Goal: Task Accomplishment & Management: Manage account settings

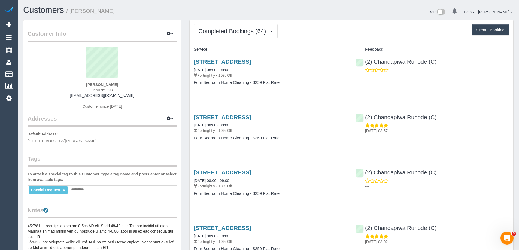
drag, startPoint x: 137, startPoint y: 95, endPoint x: 75, endPoint y: 96, distance: 61.9
click at [75, 96] on div "Carol Elliott 0450769393 carolscarlettelliott@gmail.com Customer since 2015" at bounding box center [102, 81] width 149 height 68
copy link "carolscarlettelliott@gmail.com"
drag, startPoint x: 227, startPoint y: 32, endPoint x: 226, endPoint y: 41, distance: 9.1
click at [227, 32] on span "Completed Bookings (64)" at bounding box center [233, 31] width 70 height 7
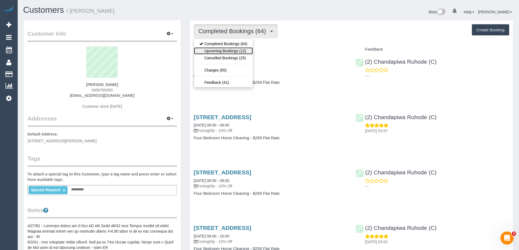
click at [222, 50] on link "Upcoming Bookings (12)" at bounding box center [223, 50] width 59 height 7
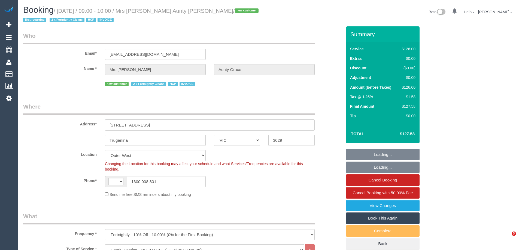
select select "VIC"
select select "120"
select select "number:28"
select select "number:14"
select select "number:19"
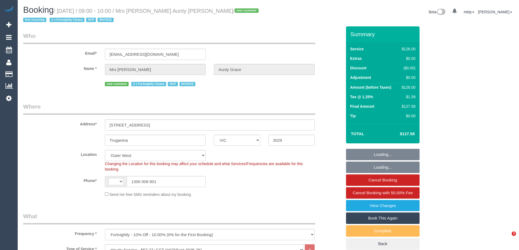
select select "number:25"
select select "number:35"
select select "string:AU"
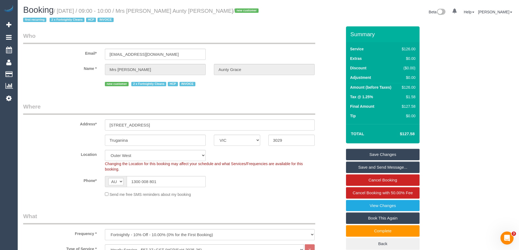
drag, startPoint x: 180, startPoint y: 0, endPoint x: 124, endPoint y: 17, distance: 58.5
click at [124, 17] on h1 "Booking / August 13, 2025 / 09:00 - 10:00 / Mrs Hui Zhang Aunty Grace / new cus…" at bounding box center [143, 14] width 241 height 19
drag, startPoint x: 141, startPoint y: 10, endPoint x: 209, endPoint y: 12, distance: 67.9
click at [209, 12] on small "/ August 13, 2025 / 09:00 - 10:00 / Mrs Hui Zhang Aunty Grace / new customer fi…" at bounding box center [141, 15] width 237 height 15
copy small "Mrs Hui Zhang Aunty Grace"
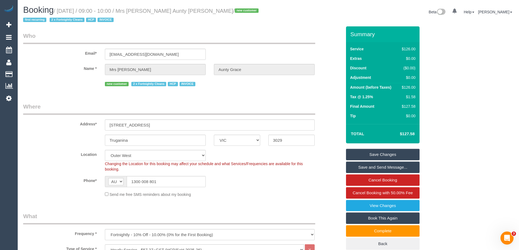
copy small "Mrs Hui Zhang Aunty Grace"
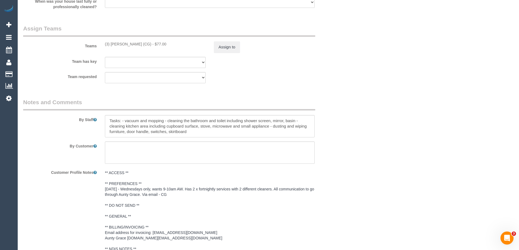
scroll to position [681, 0]
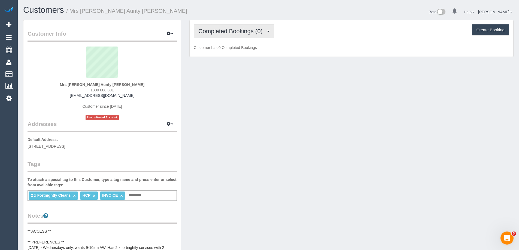
click at [227, 32] on span "Completed Bookings (0)" at bounding box center [231, 31] width 67 height 7
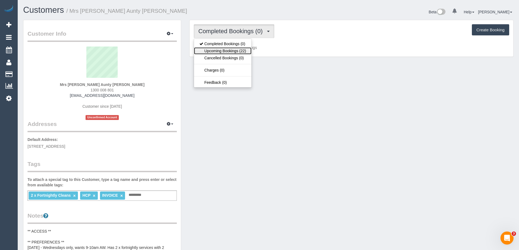
click at [222, 53] on link "Upcoming Bookings (22)" at bounding box center [222, 50] width 57 height 7
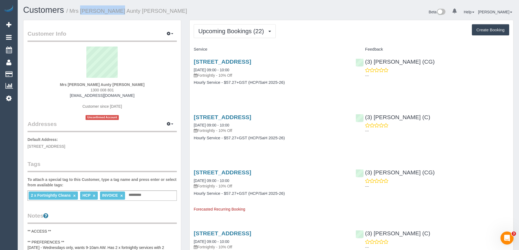
drag, startPoint x: 72, startPoint y: 8, endPoint x: 107, endPoint y: 11, distance: 35.2
click at [107, 11] on small "/ Mrs Hui Zhang Aunty Grace" at bounding box center [126, 11] width 121 height 6
copy small "Mrs Hui Zhang"
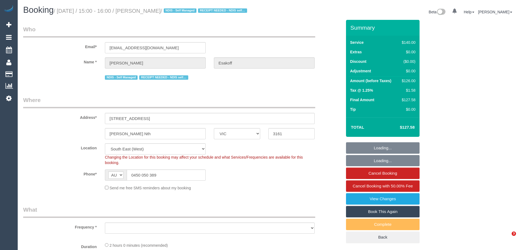
select select "VIC"
select select "string:stripe-pm_1RlfZG2GScqysDRV3VKCnXAi"
select select "object:602"
select select "number:27"
select select "number:14"
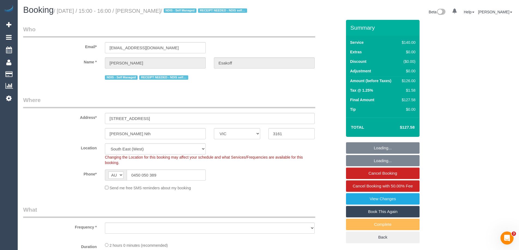
select select "number:19"
select select "number:36"
select select "number:35"
select select "number:11"
select select "object:1259"
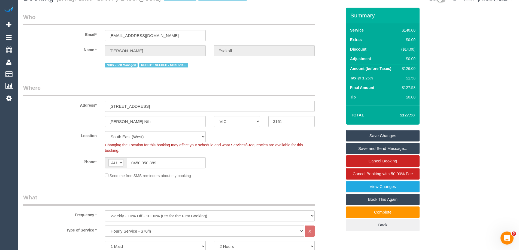
scroll to position [94, 0]
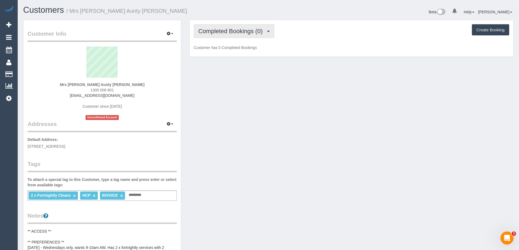
click at [252, 34] on span "Completed Bookings (0)" at bounding box center [231, 31] width 67 height 7
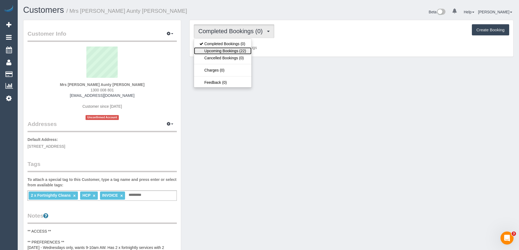
click at [220, 53] on link "Upcoming Bookings (22)" at bounding box center [222, 50] width 57 height 7
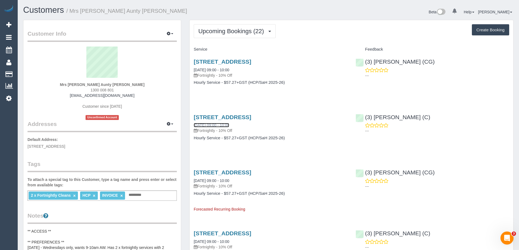
click at [218, 124] on link "[DATE] 09:00 - 10:00" at bounding box center [211, 125] width 35 height 4
click at [232, 30] on span "Upcoming Bookings (22)" at bounding box center [232, 31] width 68 height 7
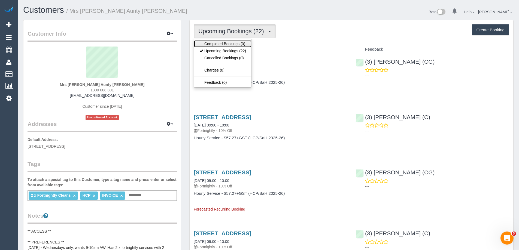
click at [223, 44] on link "Completed Bookings (0)" at bounding box center [222, 43] width 57 height 7
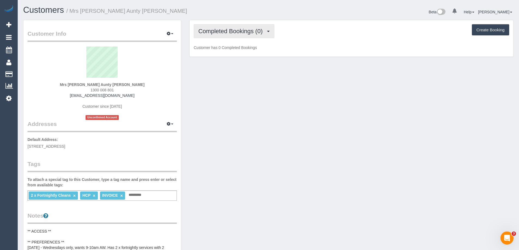
click at [227, 32] on span "Completed Bookings (0)" at bounding box center [231, 31] width 67 height 7
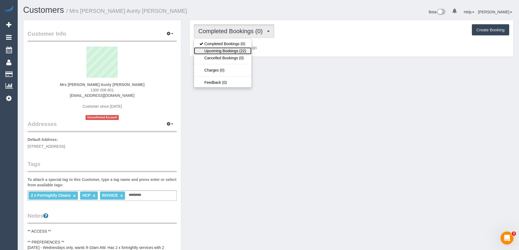
click at [230, 51] on link "Upcoming Bookings (22)" at bounding box center [222, 50] width 57 height 7
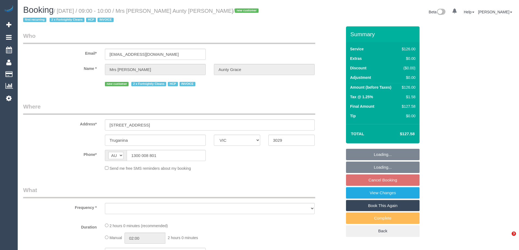
select select "VIC"
select select "number:28"
select select "number:14"
select select "number:19"
select select "number:25"
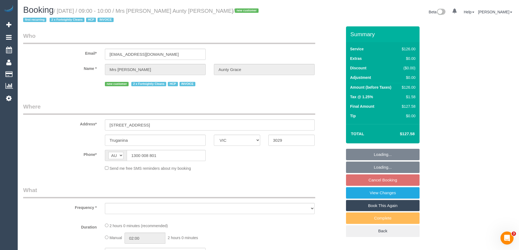
select select "number:35"
select select "object:1095"
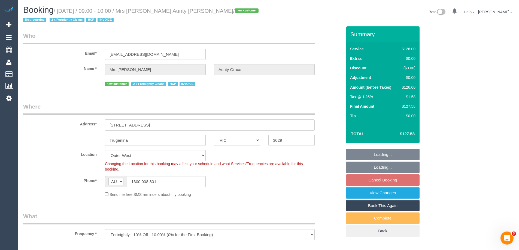
select select "120"
select select "object:1165"
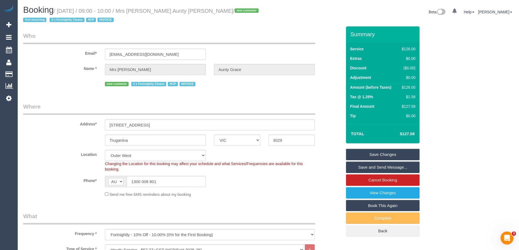
drag, startPoint x: 139, startPoint y: 10, endPoint x: 209, endPoint y: 9, distance: 69.5
click at [209, 9] on small "/ August 20, 2025 / 09:00 - 10:00 / Mrs Hui Zhang Aunty Grace / new customer fi…" at bounding box center [141, 15] width 237 height 15
copy small "Mrs [PERSON_NAME] Aunty [PERSON_NAME]"
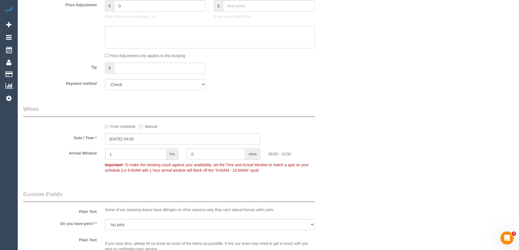
scroll to position [436, 0]
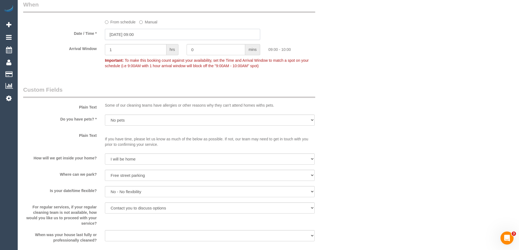
click at [131, 34] on input "20/08/2025 09:00" at bounding box center [182, 34] width 155 height 11
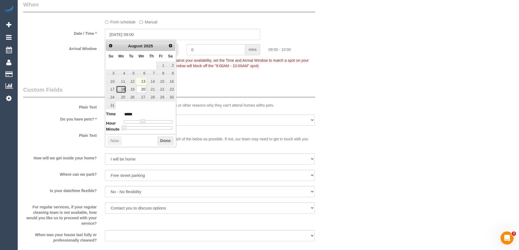
click at [124, 88] on link "18" at bounding box center [121, 89] width 10 height 7
type input "18/08/2025 09:00"
click at [168, 142] on button "Done" at bounding box center [165, 141] width 16 height 9
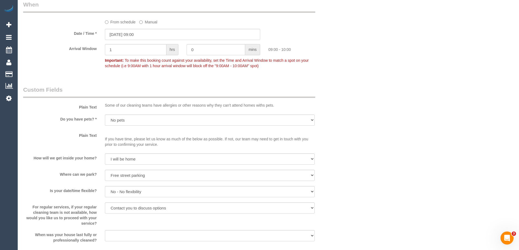
drag, startPoint x: 380, startPoint y: 119, endPoint x: 394, endPoint y: 123, distance: 14.7
click at [381, 119] on div "Who Email* hui.auntygrace@fake.com Name * Mrs Hui Zhang Aunty Grace new custome…" at bounding box center [268, 94] width 490 height 1006
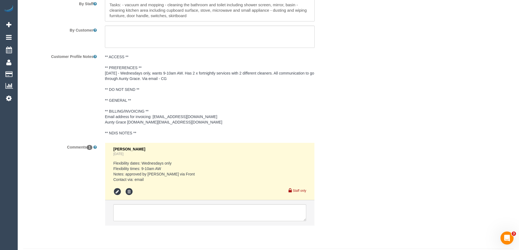
scroll to position [801, 0]
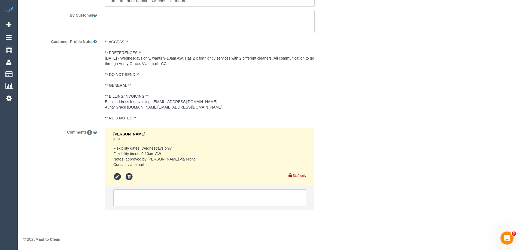
click at [169, 198] on textarea at bounding box center [209, 198] width 193 height 17
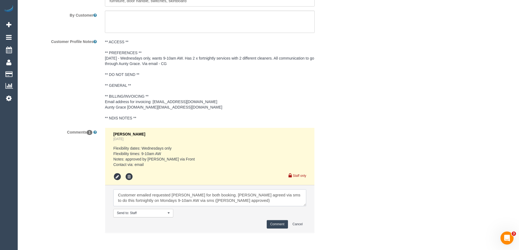
drag, startPoint x: 223, startPoint y: 203, endPoint x: 101, endPoint y: 193, distance: 123.0
click at [100, 193] on div "Comments 1 Clare Gross 1 day ago Flexibility dates: Wednesdays only Flexibility…" at bounding box center [182, 183] width 327 height 111
type textarea "Customer emailed requested John for both booking. John agreed via sms to do thi…"
click at [275, 224] on button "Comment" at bounding box center [277, 224] width 21 height 8
drag, startPoint x: 431, startPoint y: 150, endPoint x: 311, endPoint y: 77, distance: 140.6
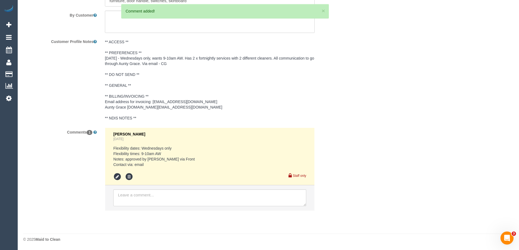
click at [148, 63] on pre "** ACCESS ** ** PREFERENCES ** [DATE] - Wednesdays only, wants 9-10am AW. Has 2…" at bounding box center [210, 80] width 210 height 82
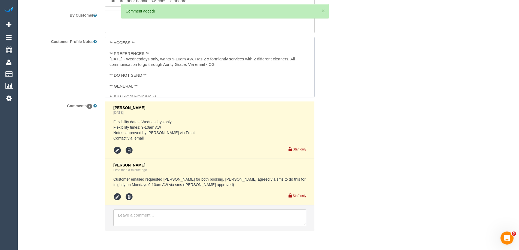
click at [163, 54] on textarea "** ACCESS ** ** PREFERENCES ** [DATE] - Wednesdays only, wants 9-10am AW. Has 2…" at bounding box center [210, 67] width 210 height 60
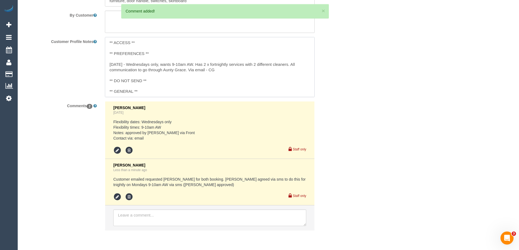
paste textarea "Customer emailed requested John for both booking. John agreed via sms to do thi…"
type textarea "** ACCESS ** ** PREFERENCES ** Customer emailed requested John for both booking…"
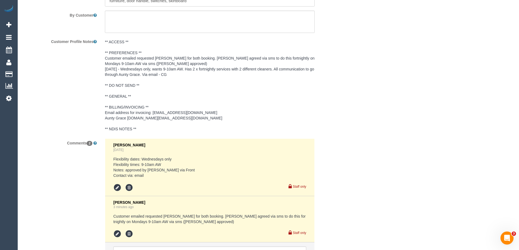
drag, startPoint x: 90, startPoint y: 6, endPoint x: 77, endPoint y: 120, distance: 115.2
click at [54, 87] on div "Customer Profile Notes ** ACCESS ** ** PREFERENCES ** Customer emailed requeste…" at bounding box center [182, 86] width 327 height 98
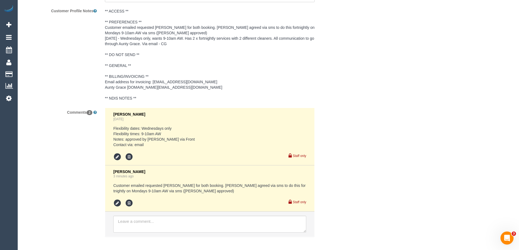
scroll to position [858, 0]
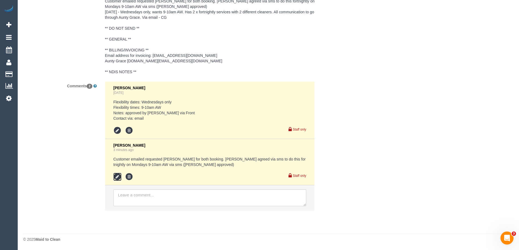
click at [119, 177] on icon at bounding box center [117, 177] width 8 height 8
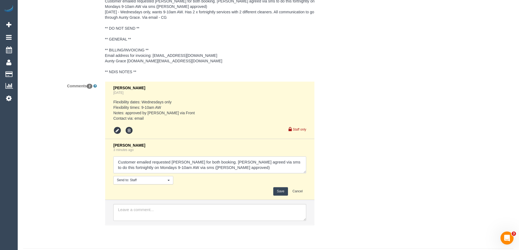
click at [199, 172] on textarea at bounding box center [209, 165] width 193 height 17
click at [223, 170] on textarea at bounding box center [209, 165] width 193 height 17
type textarea "Customer emailed requested John for both booking. John agreed via sms to do thi…"
click at [279, 190] on button "Save" at bounding box center [280, 191] width 14 height 8
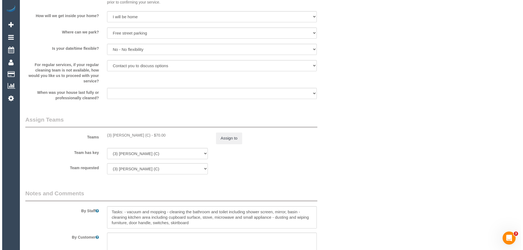
scroll to position [667, 0]
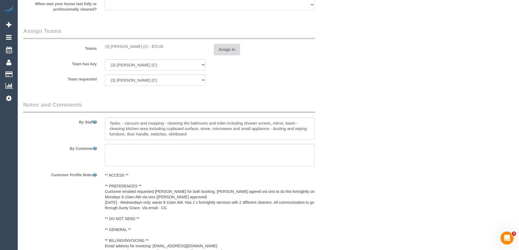
click at [224, 50] on button "Assign to" at bounding box center [227, 49] width 26 height 11
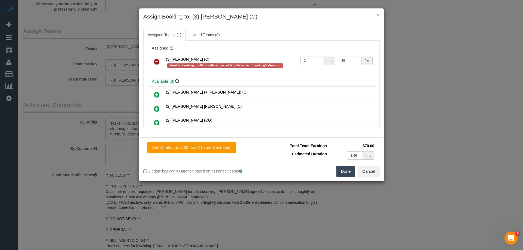
click at [157, 63] on icon at bounding box center [157, 62] width 6 height 7
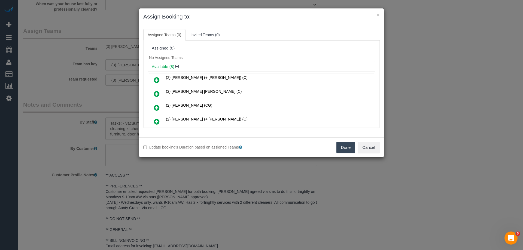
click at [228, 61] on div "No Assigned Teams" at bounding box center [262, 58] width 228 height 8
click at [219, 68] on h4 "Available (8)" at bounding box center [262, 67] width 220 height 5
click at [338, 42] on div "Assigned (0) No Assigned Teams Available (8) (2) Chirag (+ Shachi) (C) (2) Joel…" at bounding box center [261, 84] width 236 height 87
click at [377, 16] on button "×" at bounding box center [377, 15] width 3 height 6
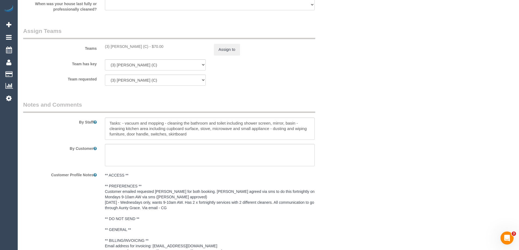
click at [230, 50] on button "Assign to" at bounding box center [227, 49] width 26 height 11
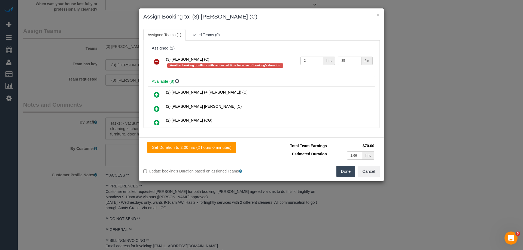
click at [156, 63] on icon at bounding box center [157, 62] width 6 height 7
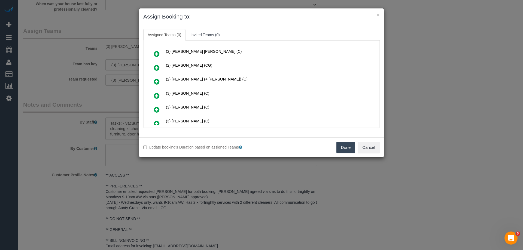
scroll to position [83, 0]
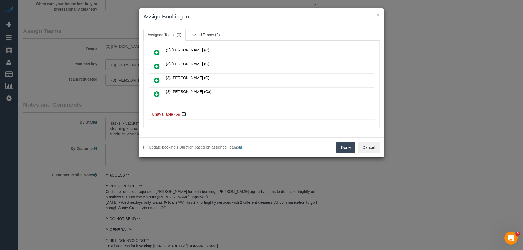
click at [183, 115] on icon at bounding box center [184, 114] width 3 height 4
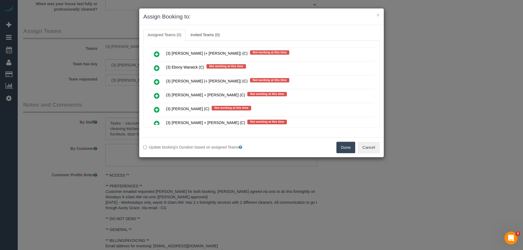
scroll to position [301, 0]
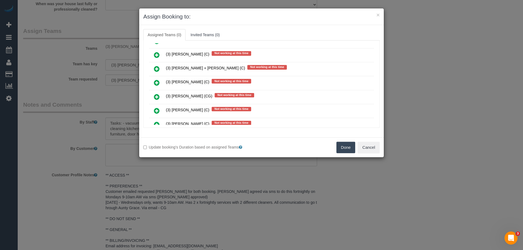
click at [156, 97] on icon at bounding box center [157, 97] width 6 height 7
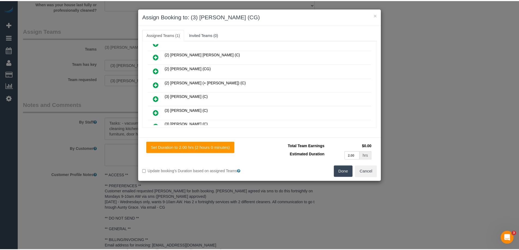
scroll to position [0, 0]
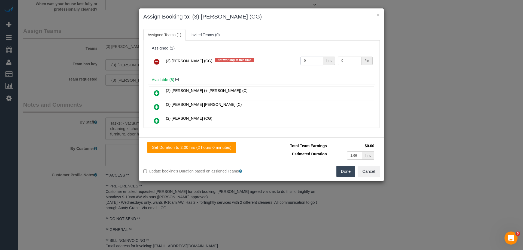
click at [313, 62] on input "0" at bounding box center [311, 61] width 23 height 8
type input "2"
click at [344, 60] on input "0" at bounding box center [349, 61] width 23 height 8
type input "38.5"
click at [341, 167] on button "Done" at bounding box center [345, 171] width 19 height 11
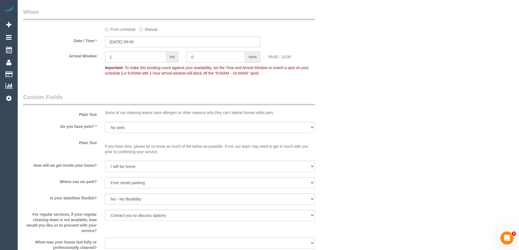
scroll to position [436, 0]
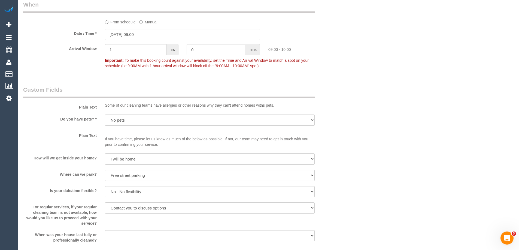
click at [372, 92] on div "Who Email* hui.auntygrace@fake.com Name * Mrs Hui Zhang Aunty Grace new custome…" at bounding box center [268, 132] width 490 height 1082
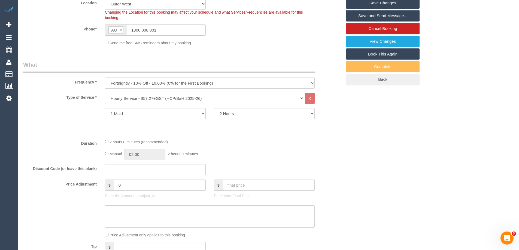
scroll to position [54, 0]
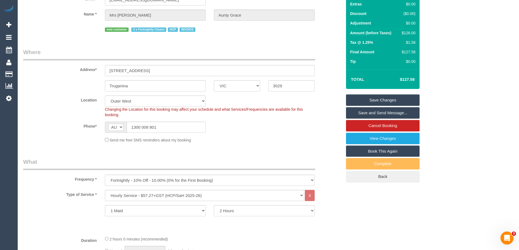
click at [373, 101] on link "Save Changes" at bounding box center [383, 100] width 74 height 11
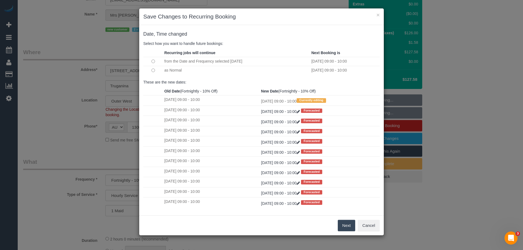
click at [342, 225] on button "Next" at bounding box center [347, 225] width 18 height 11
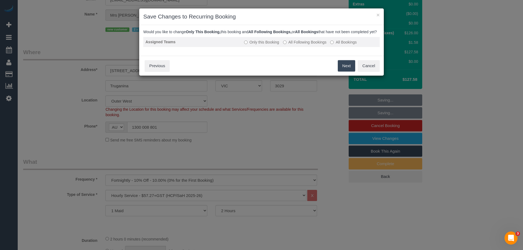
click at [311, 45] on label "All Following Bookings" at bounding box center [305, 42] width 44 height 5
click at [341, 72] on button "Save" at bounding box center [346, 65] width 19 height 11
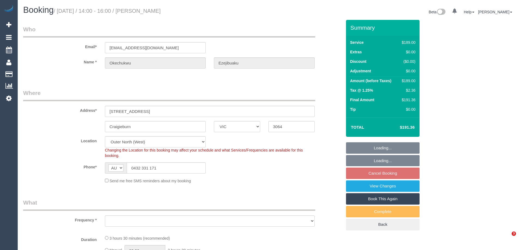
select select "VIC"
select select "string:stripe-pm_1RvX6U2GScqysDRVZpe6DO1G"
select select "object:1127"
select select "number:28"
select select "number:14"
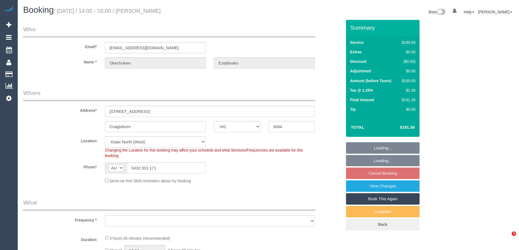
select select "number:19"
select select "number:22"
select select "number:35"
select select "number:12"
select select "spot1"
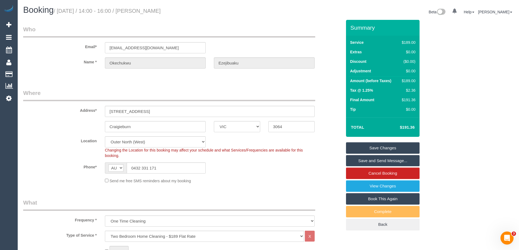
click at [83, 126] on div "Craigieburn ACT NSW NT QLD SA TAS VIC WA 3064" at bounding box center [182, 126] width 327 height 11
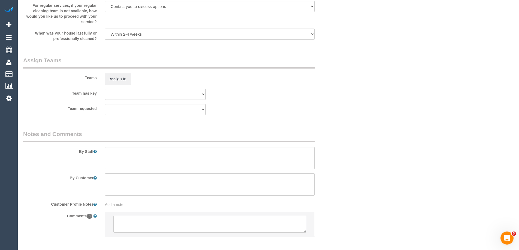
scroll to position [796, 0]
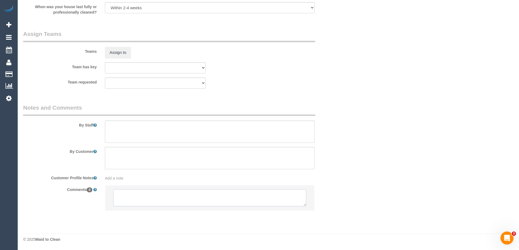
click at [155, 196] on textarea at bounding box center [209, 198] width 193 height 17
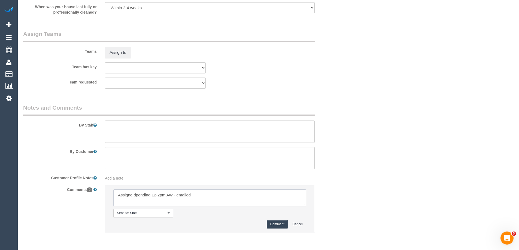
click at [135, 196] on textarea at bounding box center [209, 198] width 193 height 17
type textarea "Assigned pending 12-2pm AW - emailed"
click at [271, 224] on button "Comment" at bounding box center [277, 224] width 21 height 8
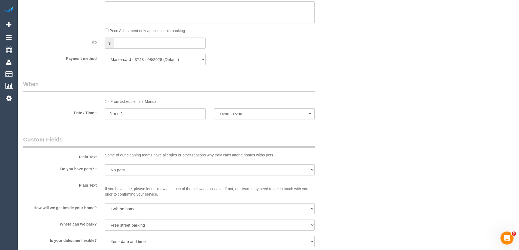
scroll to position [469, 0]
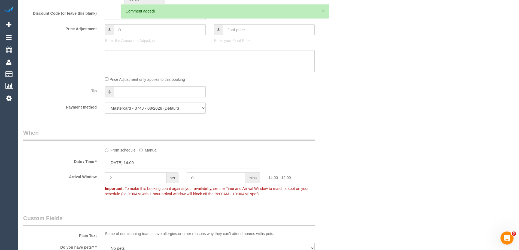
click at [152, 167] on input "16/08/2025 14:00" at bounding box center [182, 162] width 155 height 11
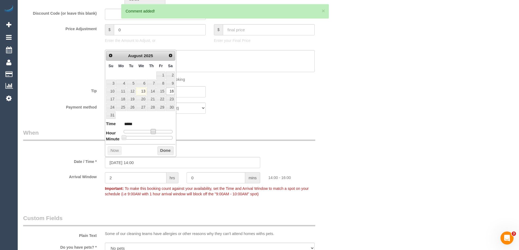
type input "16/08/2025 13:00"
type input "*****"
type input "16/08/2025 12:00"
type input "*****"
drag, startPoint x: 155, startPoint y: 132, endPoint x: 151, endPoint y: 133, distance: 4.1
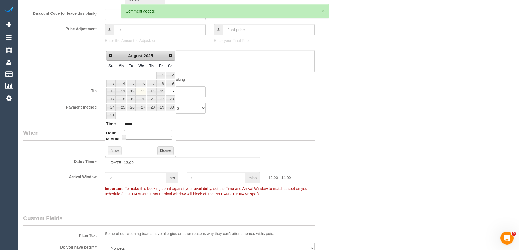
click at [151, 133] on span at bounding box center [149, 131] width 5 height 5
click at [164, 150] on button "Done" at bounding box center [165, 151] width 16 height 9
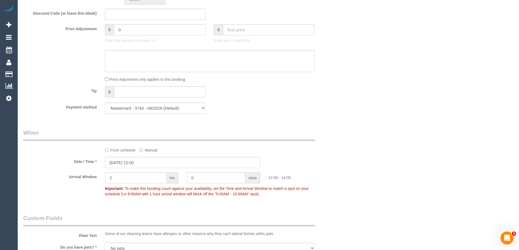
drag, startPoint x: 341, startPoint y: 136, endPoint x: 345, endPoint y: 136, distance: 4.6
click at [345, 136] on div "From schedule Manual" at bounding box center [182, 141] width 327 height 24
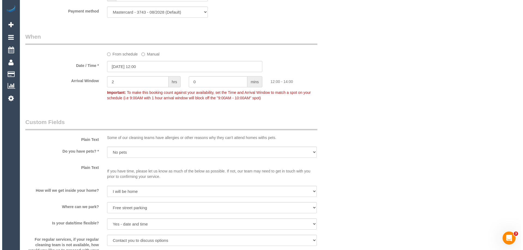
scroll to position [660, 0]
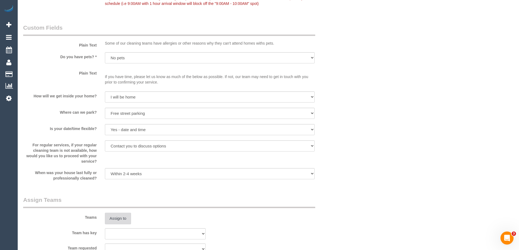
click at [123, 219] on button "Assign to" at bounding box center [118, 218] width 26 height 11
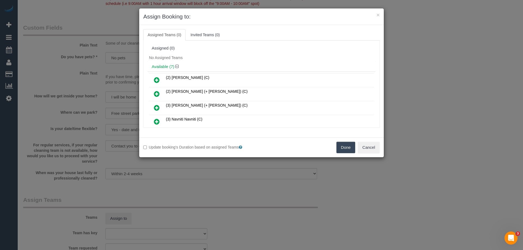
click at [216, 62] on div "Available (7)" at bounding box center [262, 67] width 228 height 10
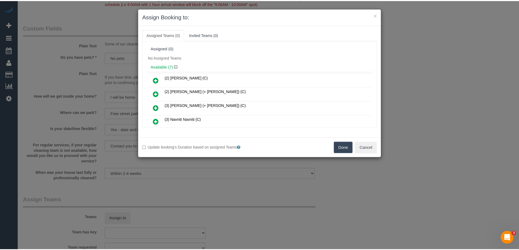
scroll to position [396, 0]
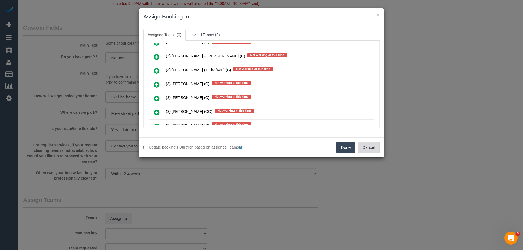
click at [376, 151] on button "Cancel" at bounding box center [369, 147] width 22 height 11
click at [376, 151] on div "× Assign Booking to: Assigned Teams (0) Invited Teams (0) Assigned (0) No Assig…" at bounding box center [261, 125] width 523 height 250
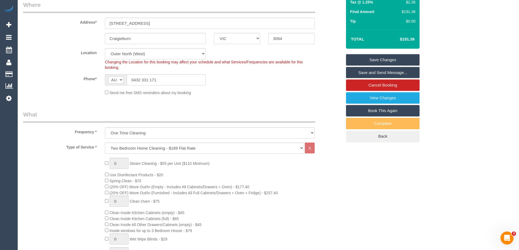
scroll to position [33, 0]
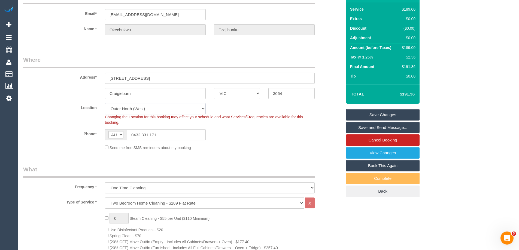
click at [123, 111] on select "Office City East (North) East (South) Inner East Inner North (East) Inner North…" at bounding box center [155, 108] width 101 height 11
select select "50"
click at [105, 103] on select "Office City East (North) East (South) Inner East Inner North (East) Inner North…" at bounding box center [155, 108] width 101 height 11
click at [72, 111] on div "Location Office City East (North) East (South) Inner East Inner North (East) In…" at bounding box center [182, 114] width 327 height 22
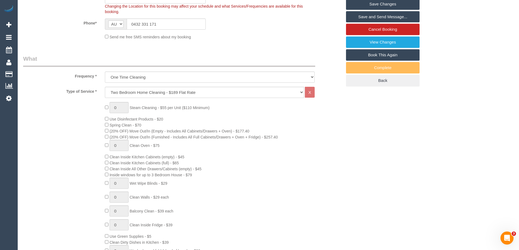
select select "object:3547"
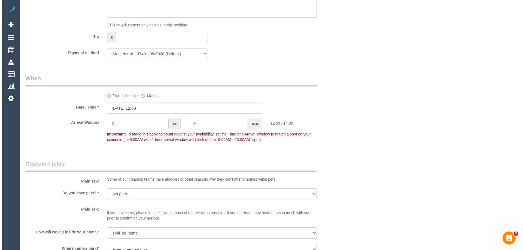
scroll to position [714, 0]
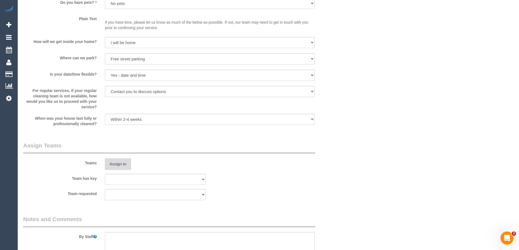
click at [117, 163] on button "Assign to" at bounding box center [118, 164] width 26 height 11
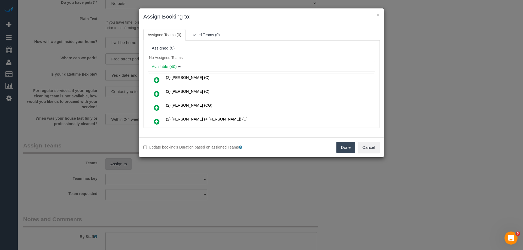
scroll to position [258, 0]
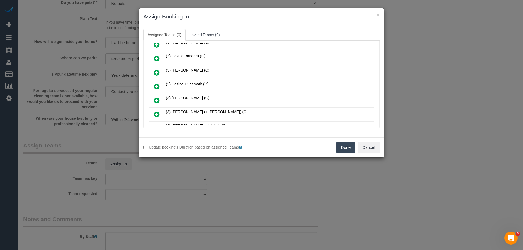
click at [159, 86] on icon at bounding box center [157, 86] width 6 height 7
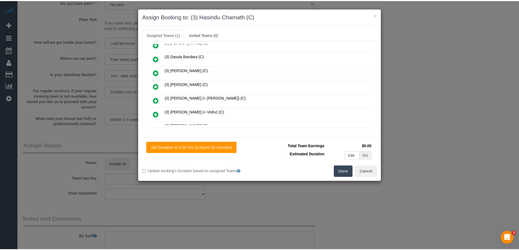
scroll to position [0, 0]
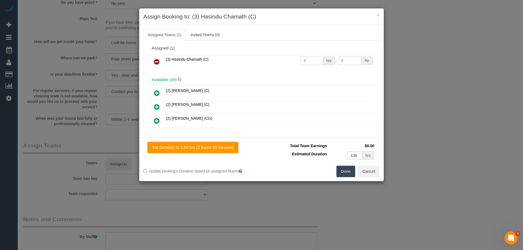
click at [313, 60] on input "0" at bounding box center [311, 61] width 23 height 8
type input "1"
click at [345, 172] on button "Done" at bounding box center [345, 171] width 19 height 11
click at [345, 171] on div "× Assign Booking to: (3) Hasindu Chamath (C) Assigned Teams (1) Invited Teams (…" at bounding box center [261, 125] width 523 height 250
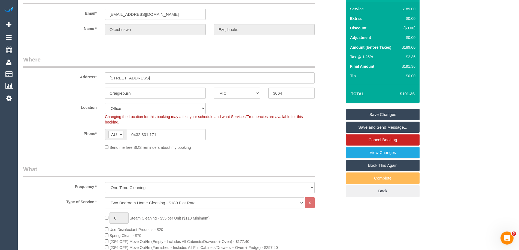
scroll to position [33, 0]
click at [411, 47] on div "$189.00" at bounding box center [408, 47] width 16 height 5
copy div "189.00"
click at [444, 49] on div "Summary Service $189.00 Extras $0.00 Discount ($0.00) Adjustment $0.00 Amount (…" at bounding box center [403, 98] width 123 height 222
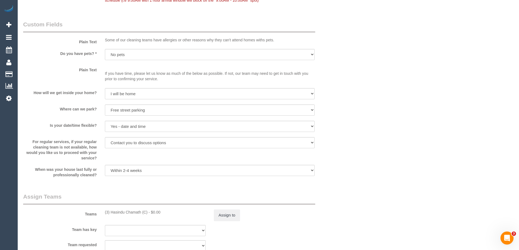
scroll to position [769, 0]
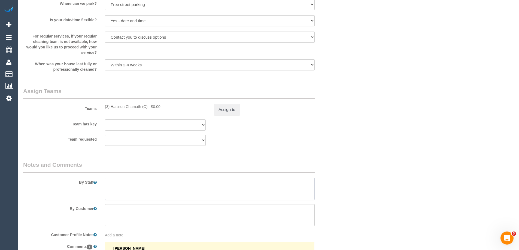
click at [131, 195] on textarea at bounding box center [210, 189] width 210 height 22
type textarea "Estimated time 3-3.5 hours"
click at [226, 114] on button "Assign to" at bounding box center [227, 109] width 26 height 11
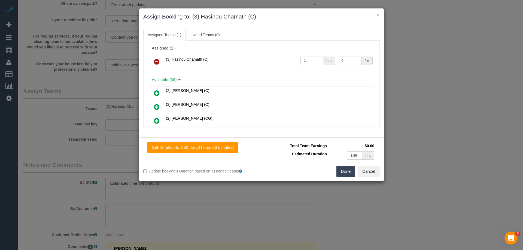
click at [345, 61] on input "0" at bounding box center [349, 61] width 23 height 8
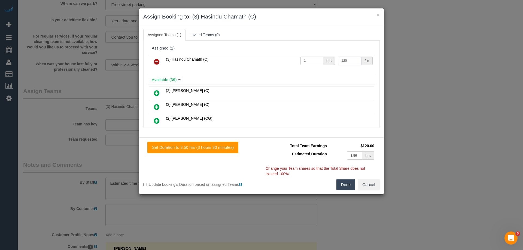
type input "120"
click at [346, 189] on button "Done" at bounding box center [345, 184] width 19 height 11
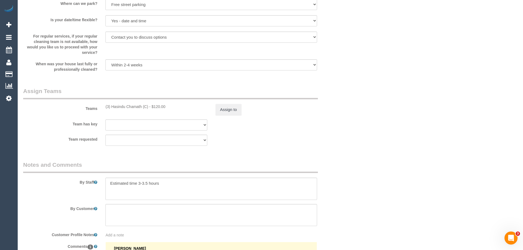
click at [346, 189] on div "× Assign Booking to: (3) Hasindu Chamath (C) Assigned Teams (1) Invited Teams (…" at bounding box center [261, 125] width 523 height 250
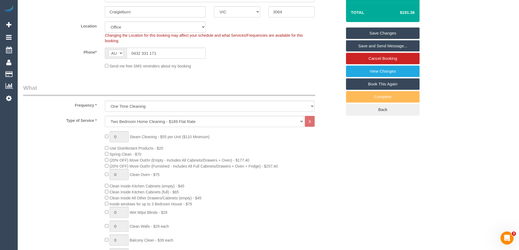
scroll to position [0, 0]
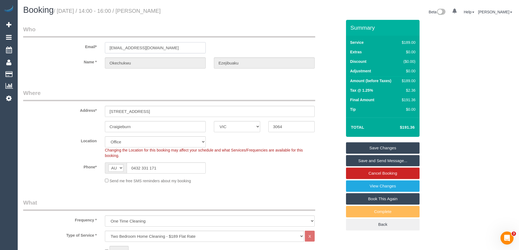
click at [136, 50] on input "okeybodies@gmail.com" at bounding box center [155, 47] width 101 height 11
click at [148, 11] on small "/ August 16, 2025 / 14:00 - 16:00 / Okechukwu Ezejibuaku" at bounding box center [107, 11] width 107 height 6
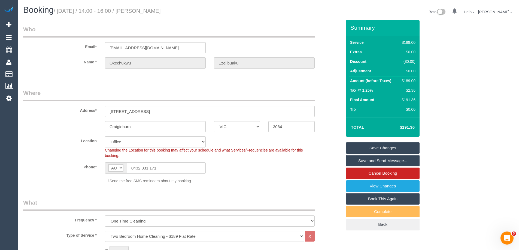
click at [148, 11] on small "/ August 16, 2025 / 14:00 - 16:00 / Okechukwu Ezejibuaku" at bounding box center [107, 11] width 107 height 6
copy small "Okechukwu"
click at [302, 175] on sui-booking-location "Location Office City East (North) East (South) Inner East Inner North (East) In…" at bounding box center [182, 159] width 319 height 47
click at [373, 148] on link "Save Changes" at bounding box center [383, 147] width 74 height 11
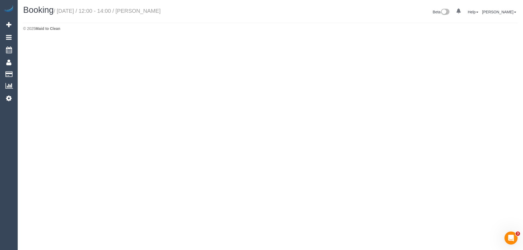
select select "VIC"
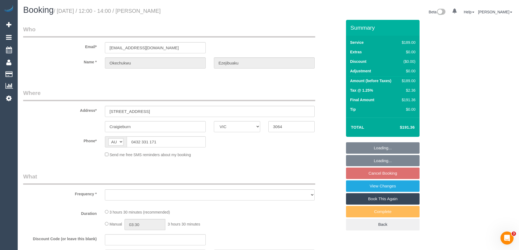
select select "object:14151"
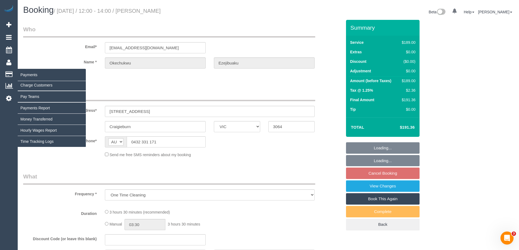
select select "string:stripe-pm_1RvX6U2GScqysDRVZpe6DO1G"
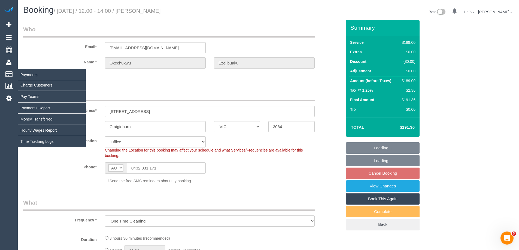
select select "object:14254"
select select "number:28"
select select "number:14"
select select "number:19"
select select "number:22"
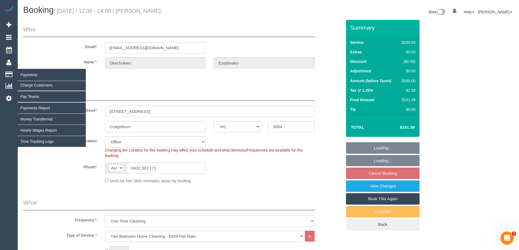
select select "number:35"
select select "number:12"
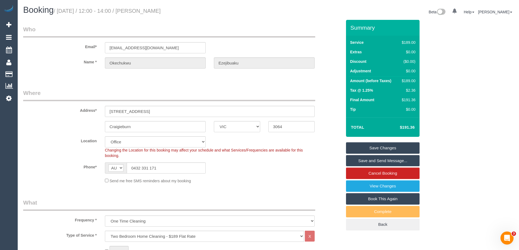
drag, startPoint x: 171, startPoint y: 13, endPoint x: 141, endPoint y: 13, distance: 30.5
click at [141, 13] on h1 "Booking / August 16, 2025 / 12:00 - 14:00 / Okechukwu Ezejibuaku" at bounding box center [143, 9] width 241 height 9
copy small "Okechukwu Ezejibuaku"
click at [373, 149] on link "Save Changes" at bounding box center [383, 147] width 74 height 11
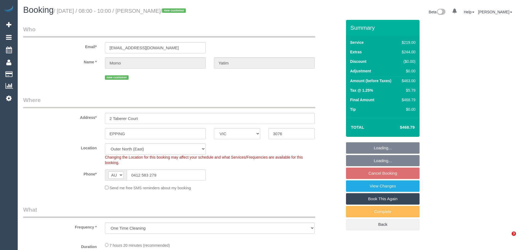
select select "VIC"
select select "object:634"
select select "spot1"
select select "string:stripe-pm_1RvW9Y2GScqysDRVKoHgUxPy"
select select "number:28"
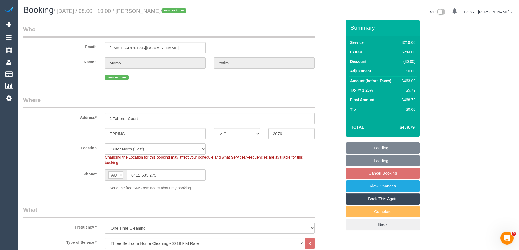
select select "number:14"
select select "number:19"
select select "number:25"
select select "number:34"
select select "number:12"
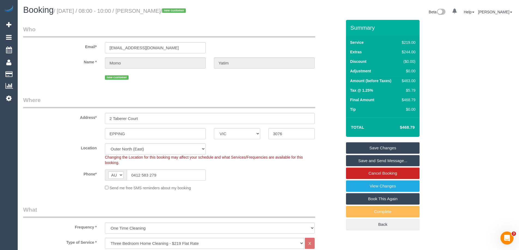
drag, startPoint x: 172, startPoint y: 10, endPoint x: 142, endPoint y: 8, distance: 29.7
click at [142, 8] on small "/ August 16, 2025 / 08:00 - 10:00 / Momo Yatim / new customer" at bounding box center [121, 11] width 134 height 6
copy small "Momo Yatim"
click at [411, 81] on div "$463.00" at bounding box center [408, 80] width 16 height 5
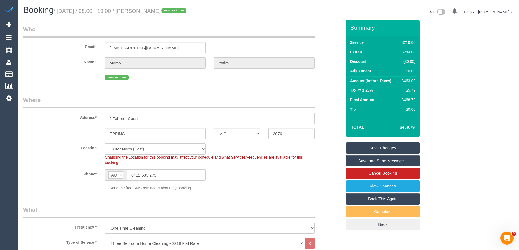
copy div "463.00"
click at [449, 78] on div "Summary Service $219.00 Extras $244.00 Discount ($0.00) Adjustment $0.00 Amount…" at bounding box center [403, 131] width 123 height 222
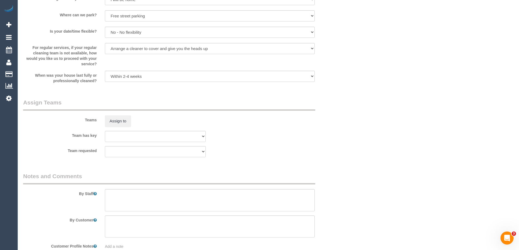
scroll to position [736, 0]
click at [142, 192] on textarea at bounding box center [210, 200] width 210 height 22
type textarea "Estimated time 7.5-8.5 hours"
click at [271, 138] on div "Team has key (0) Office (1) Sarah Slattery (FT) (2) Alejandro (+ Alexa) (C) (2)…" at bounding box center [182, 135] width 327 height 11
click at [117, 120] on button "Assign to" at bounding box center [118, 120] width 26 height 11
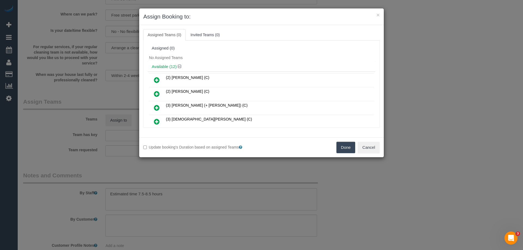
click at [226, 61] on div "No Assigned Teams" at bounding box center [262, 58] width 228 height 8
click at [369, 147] on button "Cancel" at bounding box center [369, 147] width 22 height 11
click at [369, 147] on div "× Assign Booking to: Assigned Teams (0) Invited Teams (0) Assigned (0) No Assig…" at bounding box center [261, 125] width 523 height 250
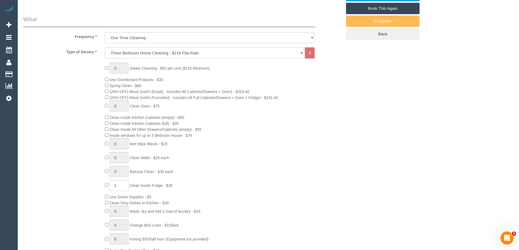
scroll to position [54, 0]
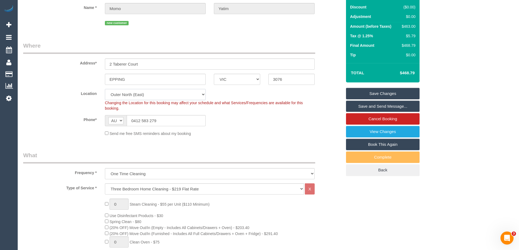
drag, startPoint x: 138, startPoint y: 92, endPoint x: 133, endPoint y: 80, distance: 13.0
click at [138, 92] on select "Office City East (North) East (South) Inner East Inner North (East) Inner North…" at bounding box center [155, 94] width 101 height 11
select select "50"
click at [105, 89] on select "Office City East (North) East (South) Inner East Inner North (East) Inner North…" at bounding box center [155, 94] width 101 height 11
click at [245, 125] on div "Phone* AF AL DZ AD AO AI AQ AG AR AM AW AU AT AZ BS BH BD BB BY BE BZ BJ BM BT …" at bounding box center [182, 120] width 327 height 11
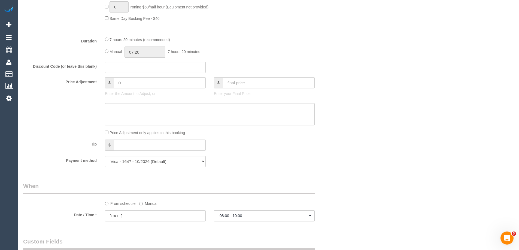
select select "object:3001"
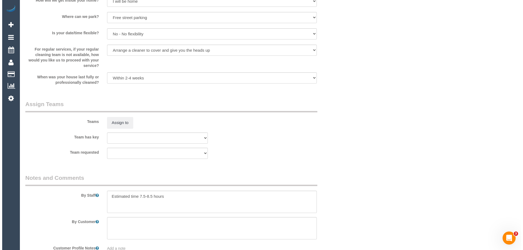
scroll to position [792, 0]
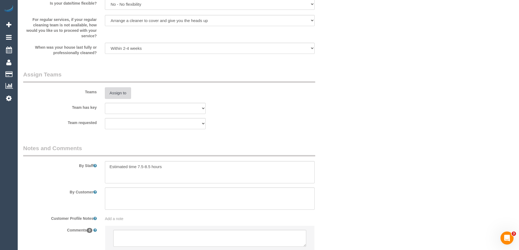
click at [119, 92] on button "Assign to" at bounding box center [118, 92] width 26 height 11
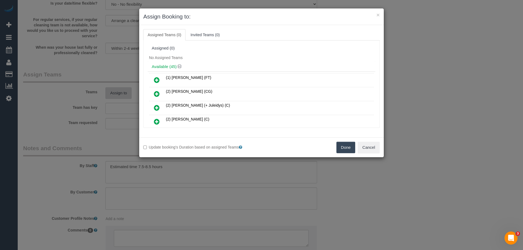
scroll to position [495, 0]
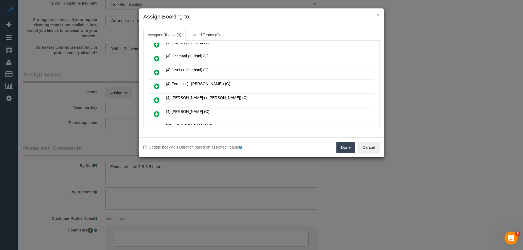
click at [154, 85] on icon at bounding box center [157, 86] width 6 height 7
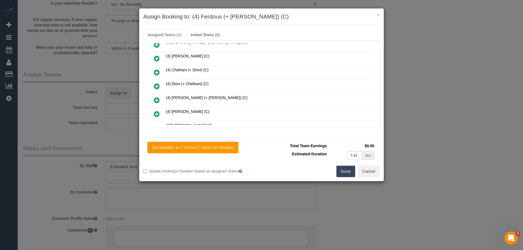
click at [156, 99] on icon at bounding box center [157, 100] width 6 height 7
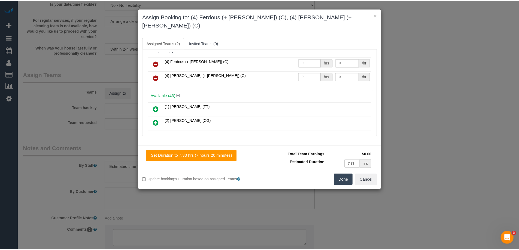
scroll to position [0, 0]
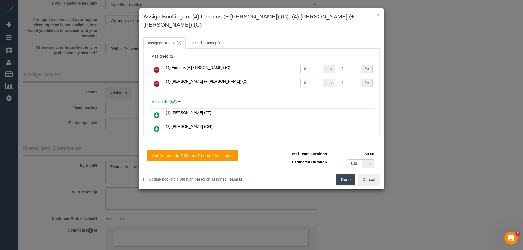
click at [309, 65] on input "0" at bounding box center [311, 69] width 23 height 8
type input "1"
click at [315, 79] on input "0" at bounding box center [311, 83] width 23 height 8
type input "1"
click at [350, 65] on input "0" at bounding box center [349, 69] width 23 height 8
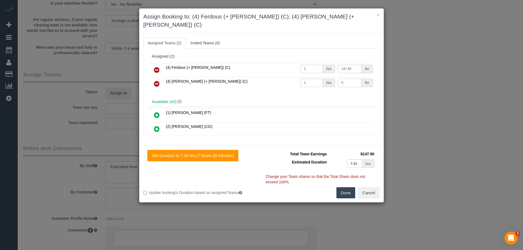
click at [354, 79] on input "0" at bounding box center [349, 83] width 23 height 8
type input "147.5"
click at [345, 187] on button "Done" at bounding box center [345, 192] width 19 height 11
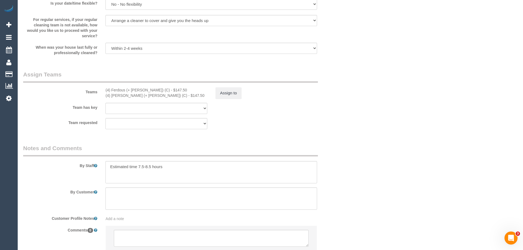
click at [345, 187] on div "× Assign Booking to: (4) Ferdous (+ Forkan) (C), (4) Forkan (+ Ferdous) (C) Ass…" at bounding box center [261, 125] width 523 height 250
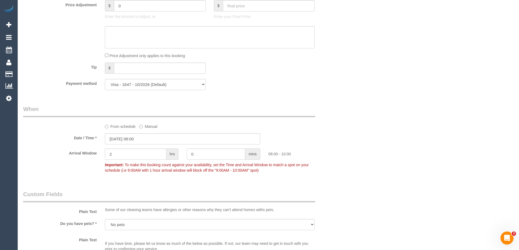
scroll to position [438, 0]
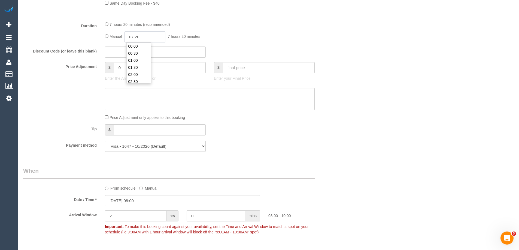
click at [141, 38] on input "07:20" at bounding box center [144, 36] width 41 height 11
click at [140, 70] on li "04:00" at bounding box center [139, 70] width 24 height 7
click at [149, 37] on input "04:00" at bounding box center [144, 36] width 41 height 11
type input "04:15"
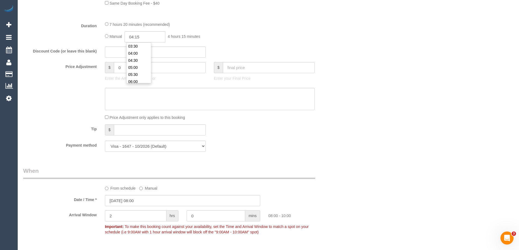
click at [460, 105] on div "Who Email* momo.ichinose.kun@hotmail.com Name * Momo Yatim new customer Where A…" at bounding box center [268, 104] width 490 height 1044
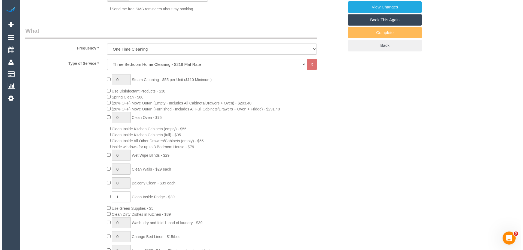
scroll to position [16, 0]
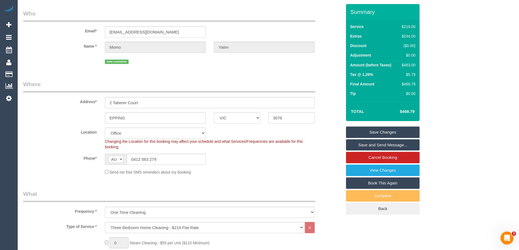
click at [393, 145] on link "Save and Send Message..." at bounding box center [383, 144] width 74 height 11
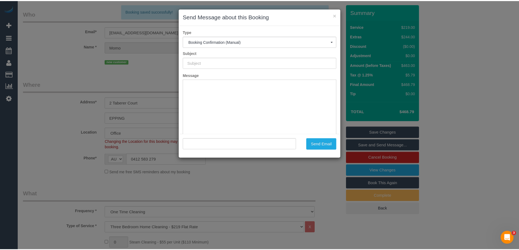
scroll to position [0, 0]
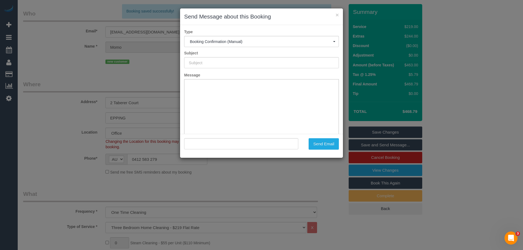
type input "Booking Confirmed"
type input ""Momo Yatim" <momo.ichinose.kun@hotmail.com>"
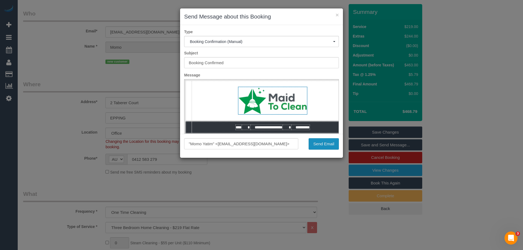
click at [328, 146] on button "Send Email" at bounding box center [324, 143] width 30 height 11
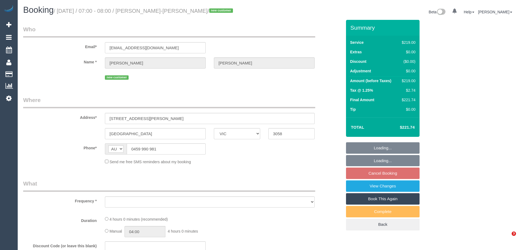
select select "VIC"
select select "object:531"
select select "string:stripe-pm_1RvWtQ2GScqysDRVoFTulI4f"
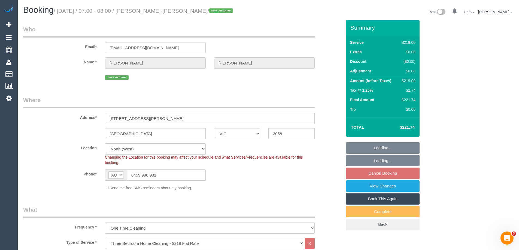
select select "object:1391"
select select "number:28"
select select "number:16"
select select "number:18"
select select "number:36"
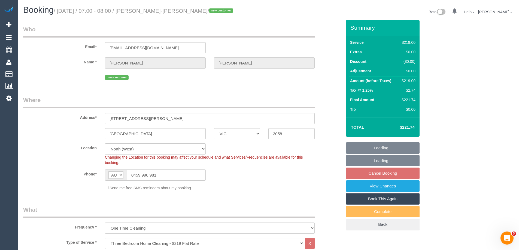
select select "spot1"
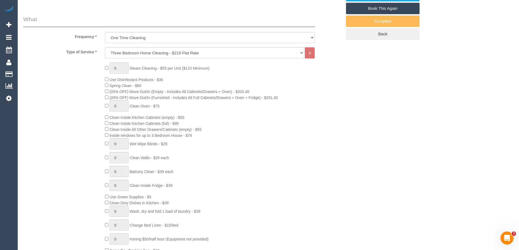
scroll to position [381, 0]
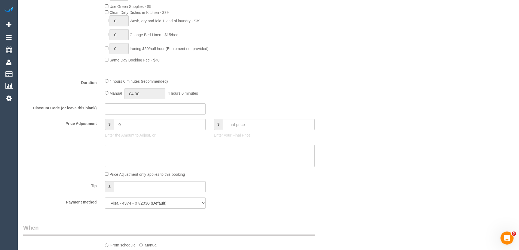
click at [353, 106] on div "Who Email* jeremyjhd@gmail.com Name * Jeremy Hill-Douglas new customer Where Ad…" at bounding box center [268, 176] width 490 height 1077
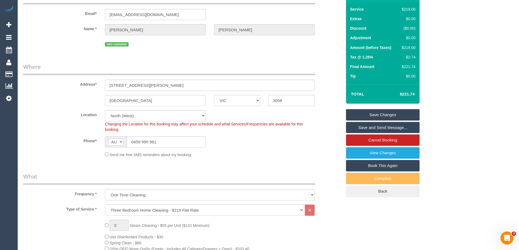
scroll to position [0, 0]
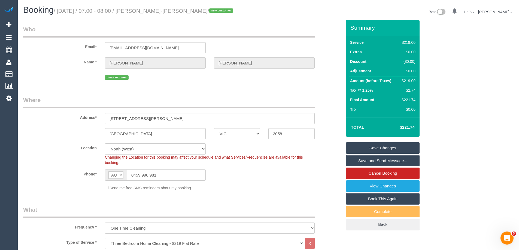
drag, startPoint x: 191, startPoint y: 10, endPoint x: 139, endPoint y: 11, distance: 52.0
click at [139, 11] on small "/ August 16, 2025 / 07:00 - 08:00 / Jeremy Hill-Douglas / new customer" at bounding box center [144, 11] width 181 height 6
copy small "Jeremy Hill-Douglas"
click at [408, 80] on div "$219.00" at bounding box center [408, 80] width 16 height 5
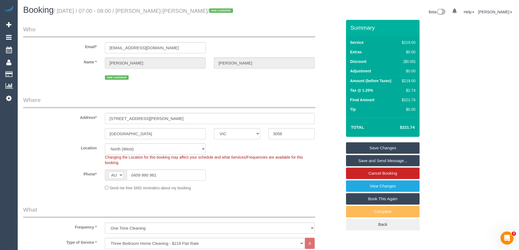
copy div "219.00"
click at [442, 81] on div "Summary Service $219.00 Extras $0.00 Discount ($0.00) Adjustment $0.00 Amount (…" at bounding box center [403, 131] width 123 height 222
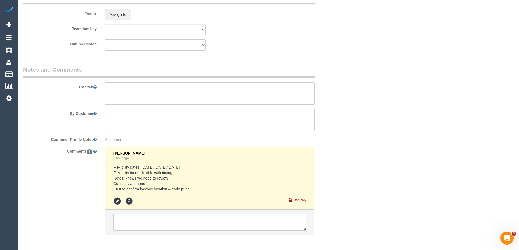
scroll to position [866, 0]
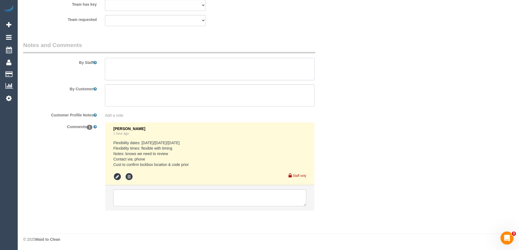
click at [139, 71] on textarea at bounding box center [210, 69] width 210 height 22
type textarea "Estimated time 3.5-4 hours"
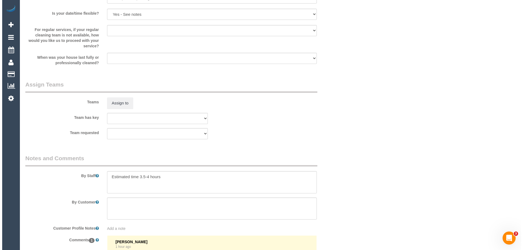
scroll to position [675, 0]
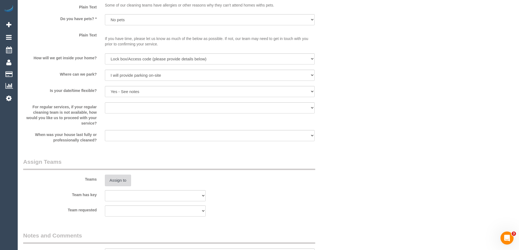
click at [117, 183] on button "Assign to" at bounding box center [118, 180] width 26 height 11
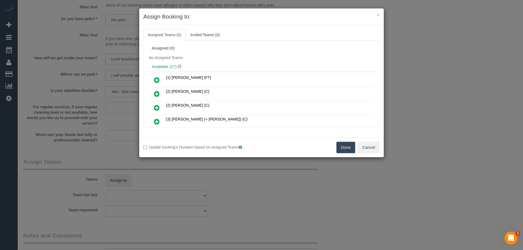
click at [215, 48] on div "Assigned (0)" at bounding box center [262, 48] width 220 height 5
click at [156, 123] on icon at bounding box center [157, 122] width 6 height 7
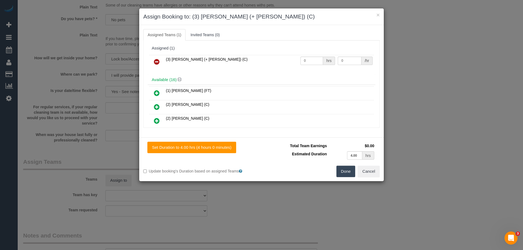
scroll to position [27, 0]
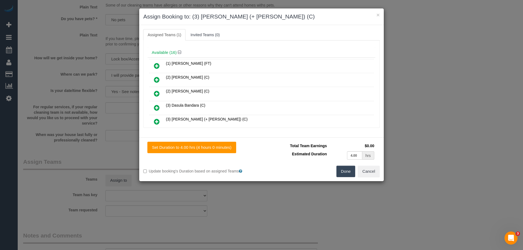
click at [159, 121] on icon at bounding box center [157, 122] width 6 height 7
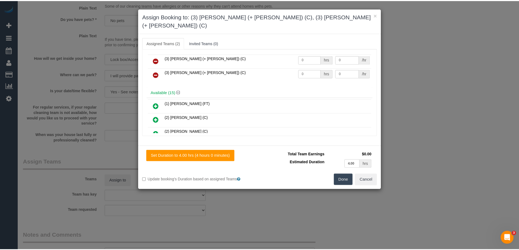
scroll to position [0, 0]
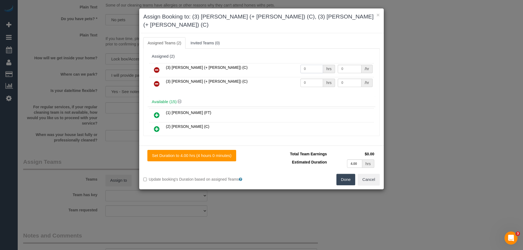
click at [303, 65] on input "0" at bounding box center [311, 69] width 23 height 8
type input "1"
click at [311, 79] on input "0" at bounding box center [311, 83] width 23 height 8
type input "1"
click at [353, 65] on input "0" at bounding box center [349, 69] width 23 height 8
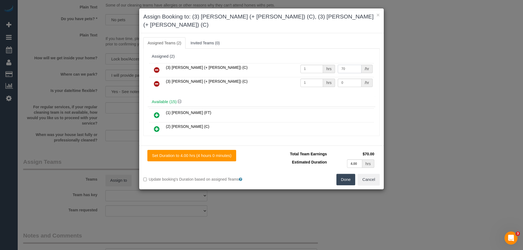
type input "70"
click at [350, 79] on input "0" at bounding box center [349, 83] width 23 height 8
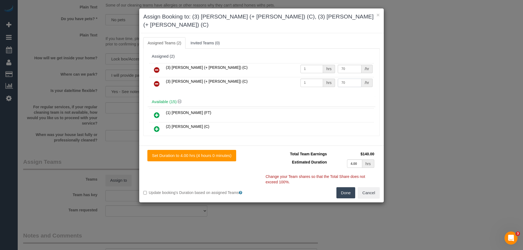
type input "70"
click at [344, 187] on button "Done" at bounding box center [345, 192] width 19 height 11
click at [344, 186] on div "× Assign Booking to: (3) Arifin (+ Fatema) (C), (3) Fatema (+ Arifin) (C) Assig…" at bounding box center [261, 125] width 523 height 250
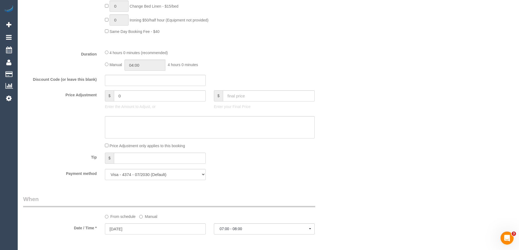
scroll to position [321, 0]
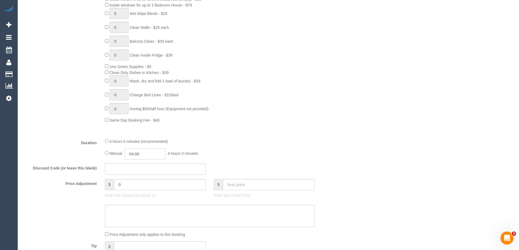
click at [142, 159] on input "04:00" at bounding box center [144, 153] width 41 height 11
click at [140, 167] on li "02:00" at bounding box center [139, 163] width 24 height 7
type input "02:00"
click at [269, 137] on fieldset "What Frequency * One Time Cleaning Weekly - 10% Off - 10.00% (0% for the First …" at bounding box center [182, 79] width 319 height 388
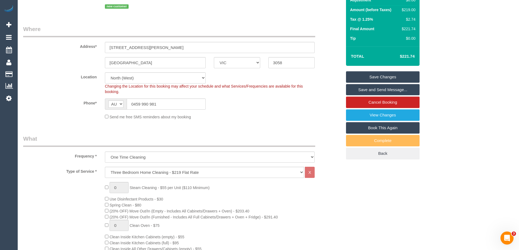
scroll to position [22, 0]
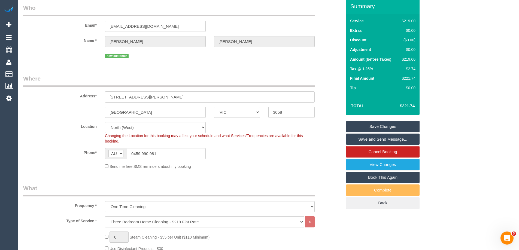
select select "spot10"
click at [304, 158] on div "Phone* AF AL DZ AD AO AI AQ AG AR AM AW AU AT AZ BS BH BD BB BY BE BZ BJ BM BT …" at bounding box center [182, 153] width 327 height 11
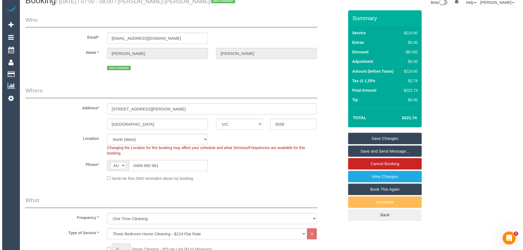
scroll to position [0, 0]
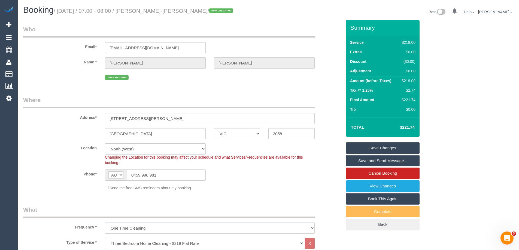
click at [396, 162] on link "Save and Send Message..." at bounding box center [383, 160] width 74 height 11
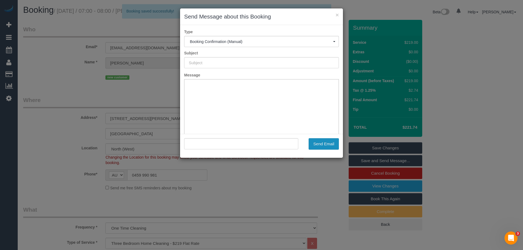
type input "Booking Confirmed"
type input ""Jeremy Hill-Douglas" <jeremyjhd@gmail.com>"
click at [324, 146] on button "Send Email" at bounding box center [324, 143] width 30 height 11
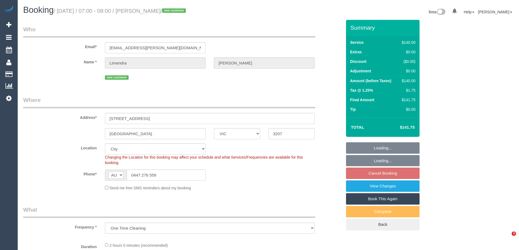
select select "VIC"
select select "object:559"
select select "string:stripe-pm_1RvWz12GScqysDRVN6nqcYIW"
select select "spot1"
select select "number:28"
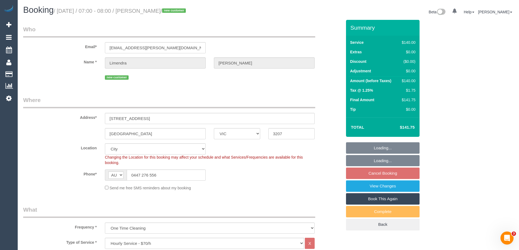
select select "number:14"
select select "number:19"
select select "number:22"
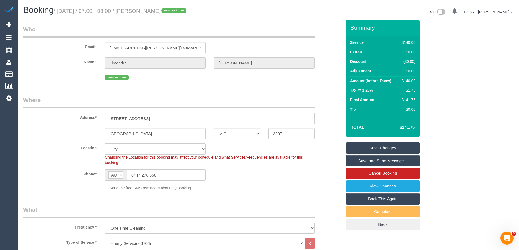
drag, startPoint x: 188, startPoint y: 11, endPoint x: 140, endPoint y: 10, distance: 48.0
click at [140, 10] on small "/ August 16, 2025 / 07:00 - 08:00 / Limendra Fernando / new customer" at bounding box center [121, 11] width 134 height 6
copy small "Limendra Fernando"
click at [218, 194] on fieldset "Where Address* 807/300 Plumber Street Port Melbourne ACT NSW NT QLD SA TAS VIC …" at bounding box center [182, 145] width 319 height 99
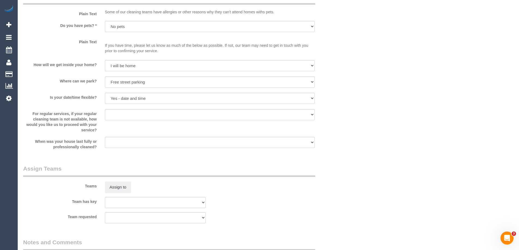
scroll to position [763, 0]
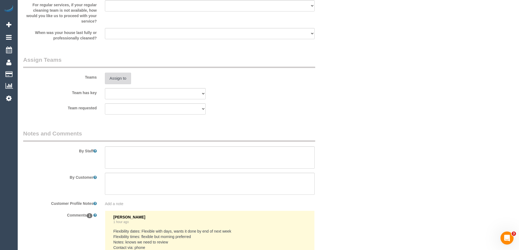
click at [115, 76] on button "Assign to" at bounding box center [118, 78] width 26 height 11
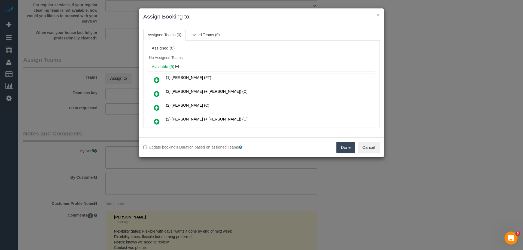
click at [218, 51] on div "Assigned (0)" at bounding box center [262, 48] width 228 height 10
click at [157, 106] on icon at bounding box center [157, 108] width 6 height 7
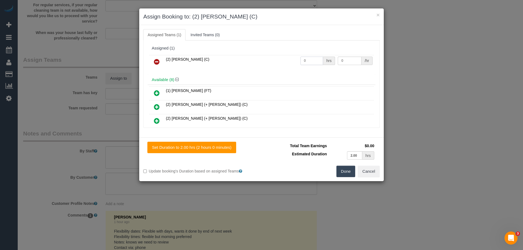
click at [314, 63] on input "0" at bounding box center [311, 61] width 23 height 8
type input "2"
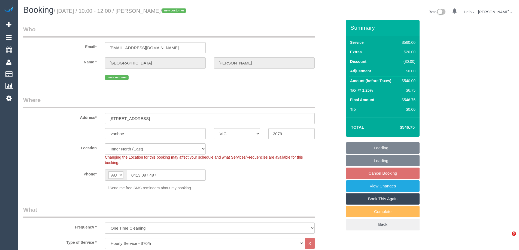
select select "VIC"
select select "2"
select select "240"
select select "number:27"
select select "number:14"
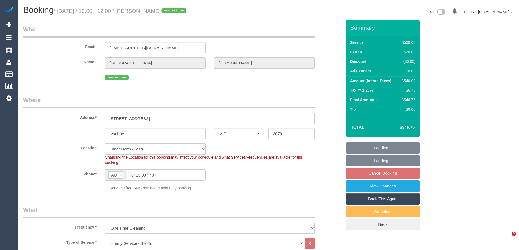
select select "number:19"
select select "number:24"
select select "number:26"
select select "spot1"
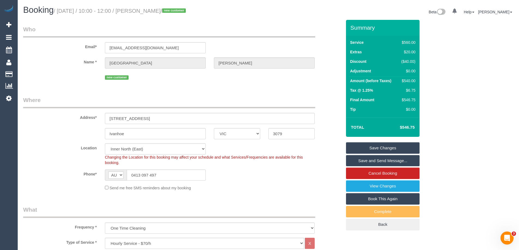
drag, startPoint x: 176, startPoint y: 11, endPoint x: 141, endPoint y: 9, distance: 35.2
click at [141, 9] on small "/ [DATE] / 10:00 - 12:00 / [PERSON_NAME] / new customer" at bounding box center [121, 11] width 134 height 6
copy small "[PERSON_NAME]"
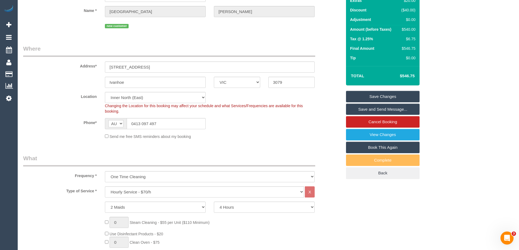
scroll to position [191, 0]
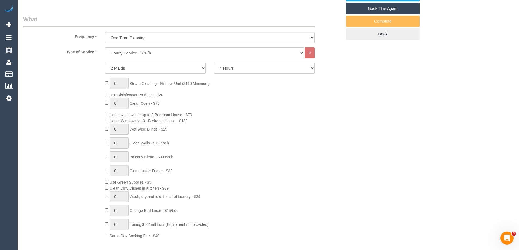
click at [329, 152] on div "0 Steam Cleaning - $55 per Unit ($110 Minimum) Use Disinfectant Products - $20 …" at bounding box center [223, 158] width 245 height 161
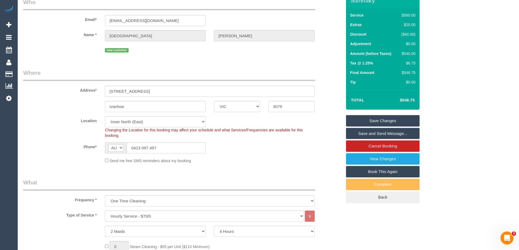
scroll to position [0, 0]
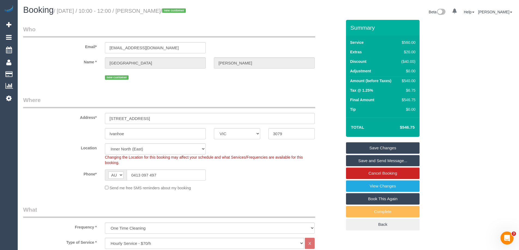
click at [41, 73] on div "new customer" at bounding box center [182, 77] width 327 height 8
click at [60, 102] on legend "Where" at bounding box center [169, 102] width 292 height 12
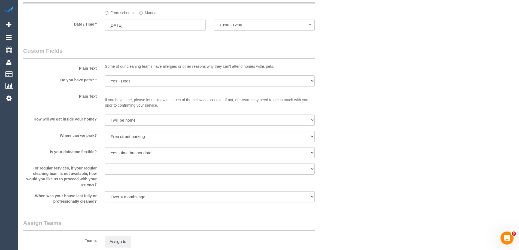
scroll to position [788, 0]
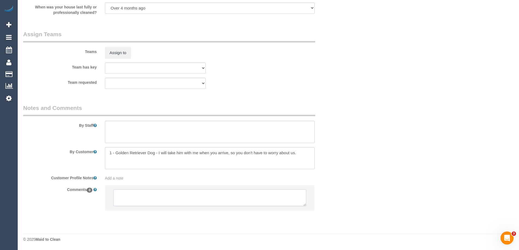
click at [142, 204] on textarea at bounding box center [209, 198] width 193 height 17
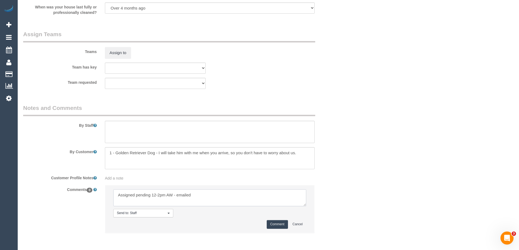
click at [212, 196] on textarea at bounding box center [209, 198] width 193 height 17
type textarea "Assigned pending 12-2pm AW - emailed"
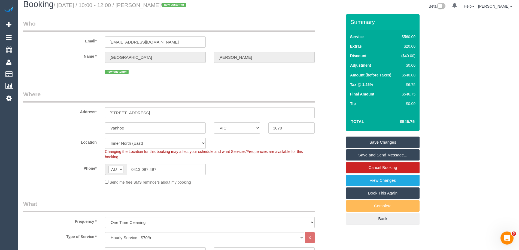
scroll to position [0, 0]
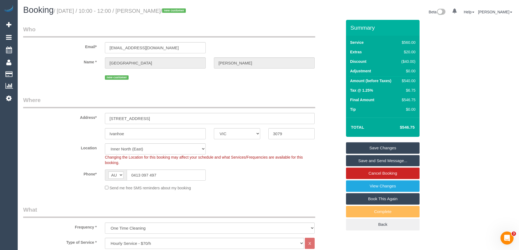
click at [62, 69] on sui-booking-customer "Email* [EMAIL_ADDRESS][DOMAIN_NAME] Name * [GEOGRAPHIC_DATA] [PERSON_NAME] new …" at bounding box center [182, 53] width 319 height 56
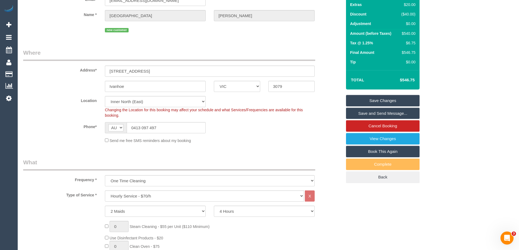
scroll to position [163, 0]
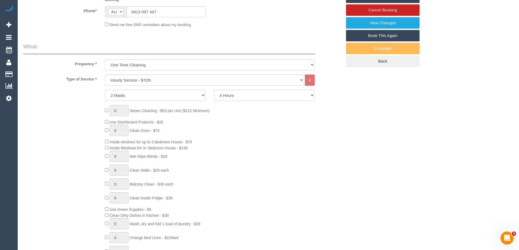
click at [255, 177] on div "0 Steam Cleaning - $55 per Unit ($110 Minimum) Use Disinfectant Products - $20 …" at bounding box center [223, 185] width 245 height 161
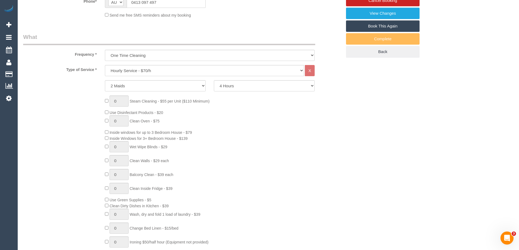
scroll to position [409, 0]
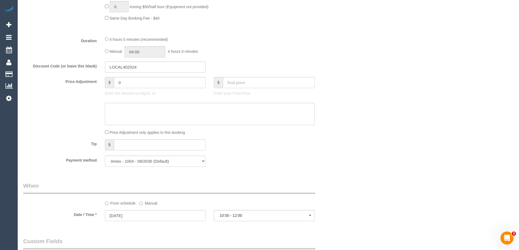
click at [370, 102] on div "Who Email* [EMAIL_ADDRESS][DOMAIN_NAME] Name * [GEOGRAPHIC_DATA] [PERSON_NAME] …" at bounding box center [268, 122] width 490 height 1022
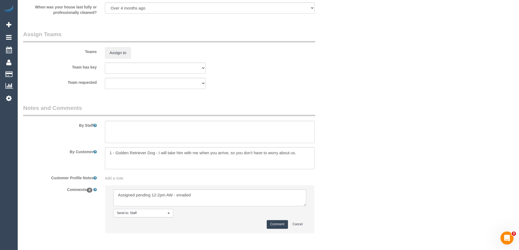
scroll to position [811, 0]
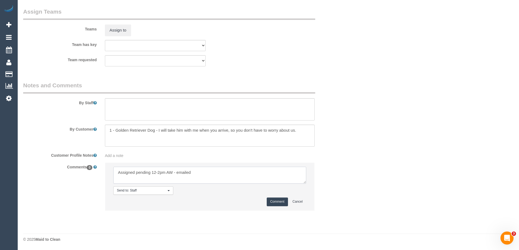
click at [205, 177] on textarea at bounding box center [209, 175] width 193 height 17
click at [280, 204] on button "Comment" at bounding box center [277, 202] width 21 height 8
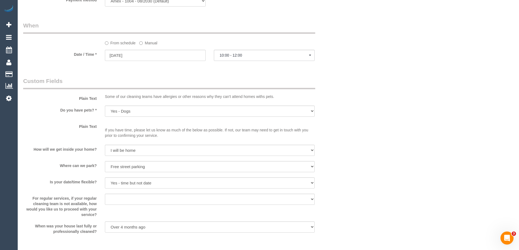
scroll to position [511, 0]
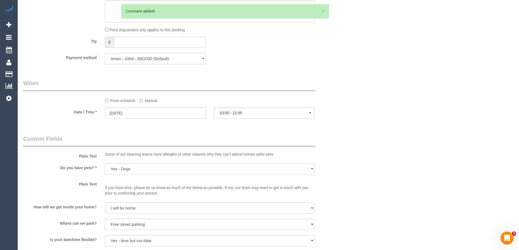
click at [145, 99] on label "Manual" at bounding box center [148, 99] width 18 height 7
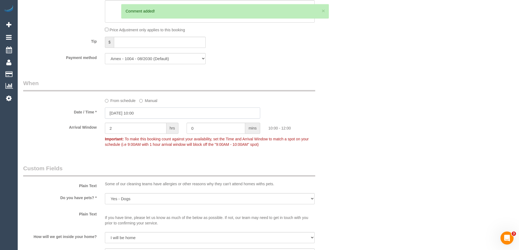
click at [157, 114] on input "[DATE] 10:00" at bounding box center [182, 113] width 155 height 11
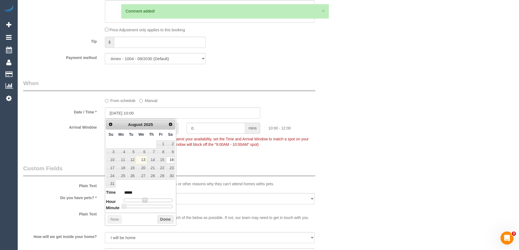
type input "[DATE] 11:00"
type input "*****"
type input "[DATE] 12:00"
type input "*****"
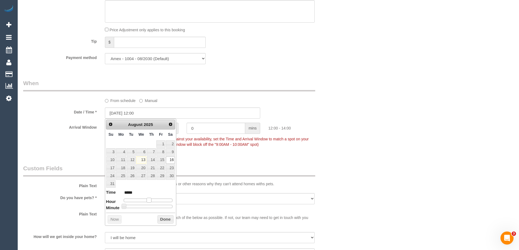
type input "[DATE] 13:00"
type input "*****"
type input "[DATE] 12:00"
type input "*****"
drag, startPoint x: 145, startPoint y: 201, endPoint x: 150, endPoint y: 203, distance: 4.6
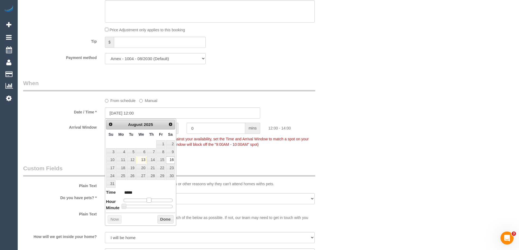
click at [150, 203] on span at bounding box center [149, 200] width 5 height 5
click at [159, 219] on button "Done" at bounding box center [165, 219] width 16 height 9
click at [343, 172] on div "Plain Text Some of our cleaning teams have allergies or other reasons why they …" at bounding box center [182, 177] width 327 height 25
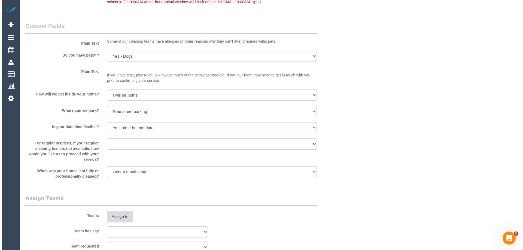
scroll to position [729, 0]
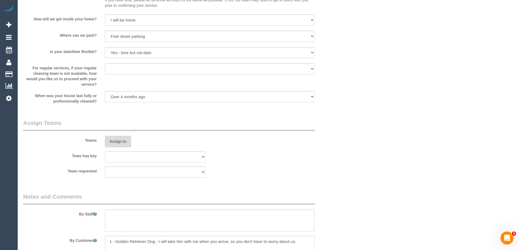
click at [122, 143] on button "Assign to" at bounding box center [118, 141] width 26 height 11
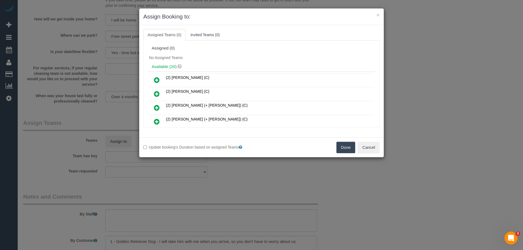
click at [258, 50] on div "Assigned (0)" at bounding box center [262, 48] width 220 height 5
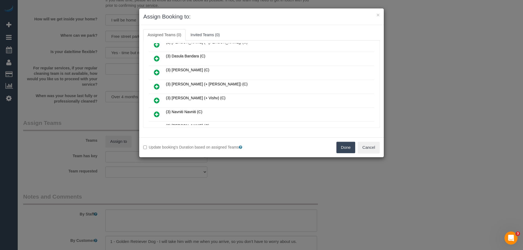
click at [158, 87] on icon at bounding box center [157, 86] width 6 height 7
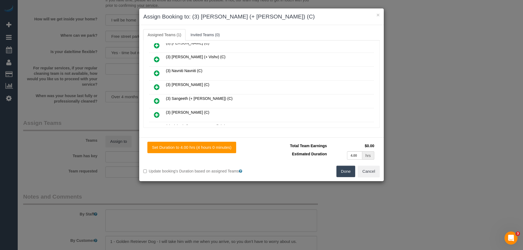
click at [155, 102] on icon at bounding box center [157, 101] width 6 height 7
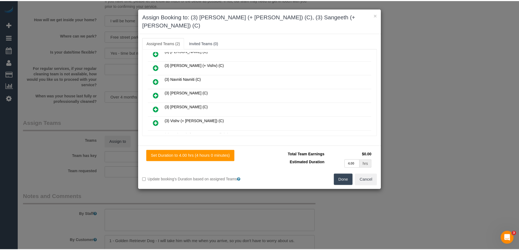
scroll to position [0, 0]
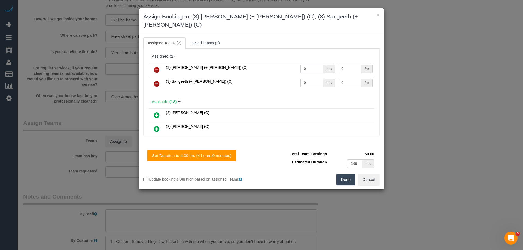
click at [312, 65] on input "0" at bounding box center [311, 69] width 23 height 8
type input "2"
click at [314, 79] on input "0" at bounding box center [311, 83] width 23 height 8
type input "2"
click at [345, 65] on input "0" at bounding box center [349, 69] width 23 height 8
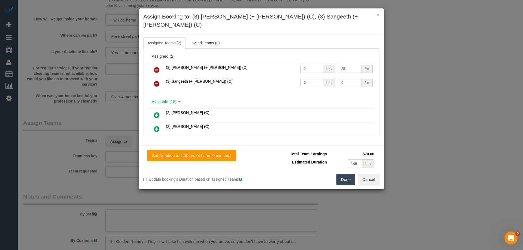
type input "35"
click at [349, 79] on input "0" at bounding box center [349, 83] width 23 height 8
type input "35"
click at [344, 174] on button "Done" at bounding box center [345, 179] width 19 height 11
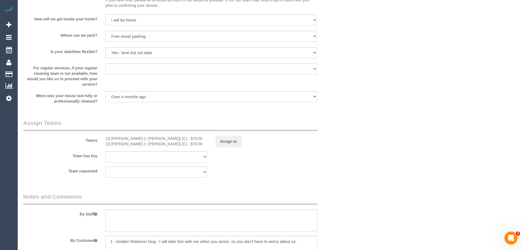
click at [344, 170] on div "× Assign Booking to: (3) [PERSON_NAME] (+ [PERSON_NAME]) (C), (3) Sangeeth (+ […" at bounding box center [261, 125] width 523 height 250
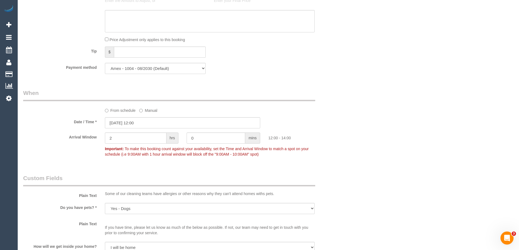
scroll to position [430, 0]
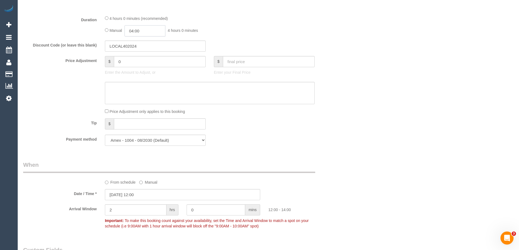
click at [130, 31] on input "04:00" at bounding box center [144, 30] width 41 height 11
click at [385, 40] on div "Who Email* [EMAIL_ADDRESS][DOMAIN_NAME] Name * [GEOGRAPHIC_DATA] [PERSON_NAME] …" at bounding box center [268, 125] width 490 height 1071
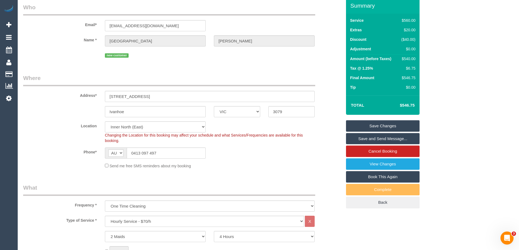
scroll to position [21, 0]
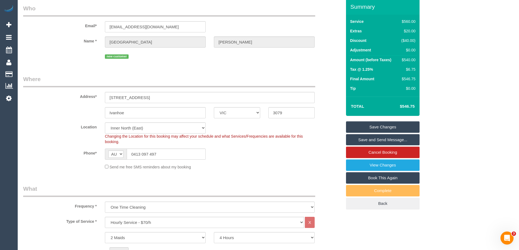
click at [305, 80] on legend "Where" at bounding box center [169, 81] width 292 height 12
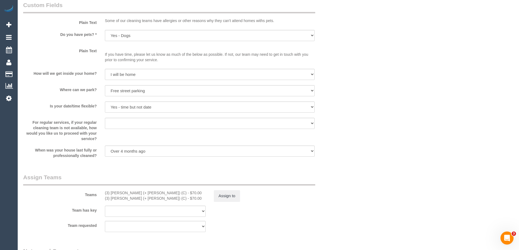
scroll to position [838, 0]
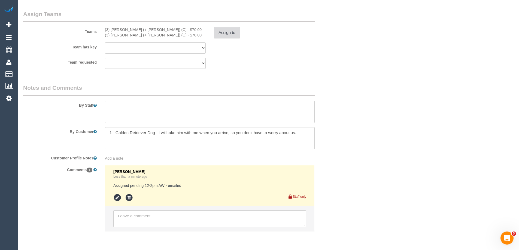
click at [224, 34] on button "Assign to" at bounding box center [227, 32] width 26 height 11
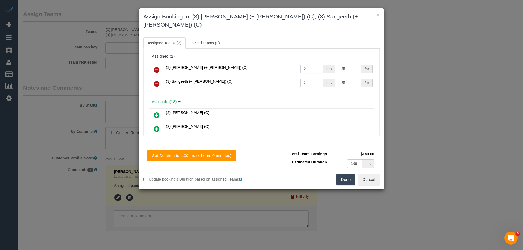
click at [309, 65] on input "2" at bounding box center [311, 69] width 23 height 8
type input "4"
click at [309, 79] on input "2" at bounding box center [311, 83] width 23 height 8
type input "4"
click at [347, 174] on button "Done" at bounding box center [345, 179] width 19 height 11
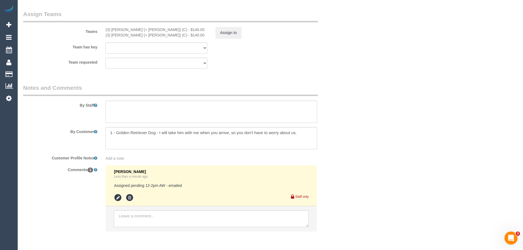
click at [347, 173] on div "× Assign Booking to: (3) [PERSON_NAME] (+ [PERSON_NAME]) (C), (3) Sangeeth (+ […" at bounding box center [261, 125] width 523 height 250
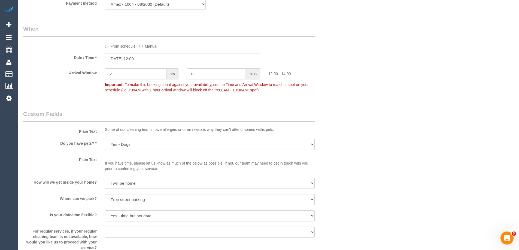
scroll to position [784, 0]
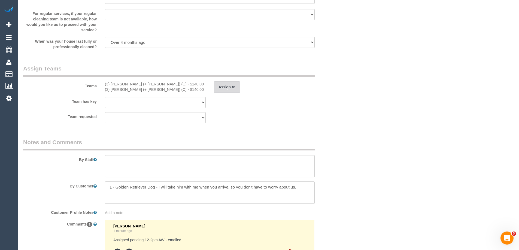
click at [227, 85] on button "Assign to" at bounding box center [227, 86] width 26 height 11
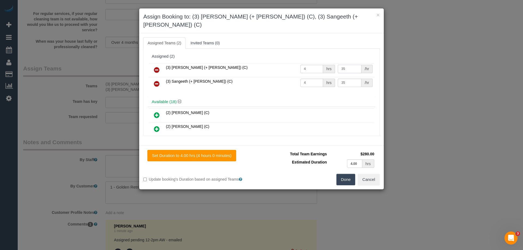
click at [344, 65] on input "35" at bounding box center [349, 69] width 23 height 8
type input "37.5"
click at [348, 79] on input "35" at bounding box center [349, 83] width 23 height 8
type input "37.5"
click at [343, 174] on button "Done" at bounding box center [345, 179] width 19 height 11
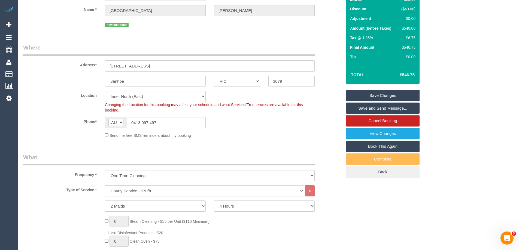
scroll to position [48, 0]
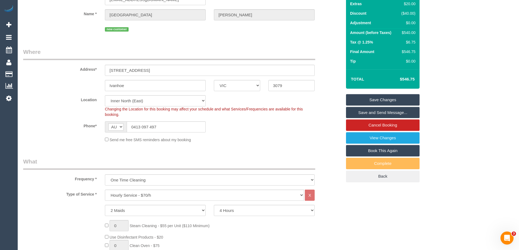
click at [373, 99] on link "Save Changes" at bounding box center [383, 99] width 74 height 11
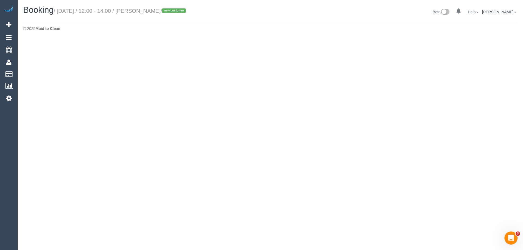
select select "VIC"
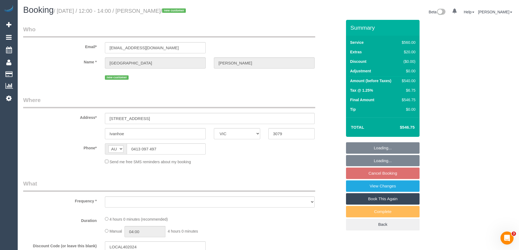
select select "object:13036"
select select "string:stripe-pm_1RvXRU2GScqysDRV60FTMgiq"
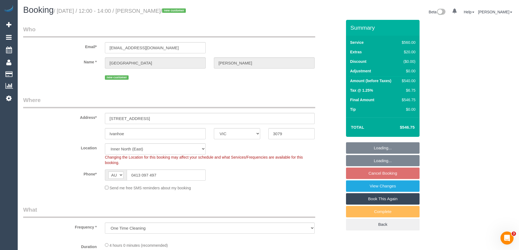
select select "2"
select select "240"
select select "number:27"
select select "number:14"
select select "number:19"
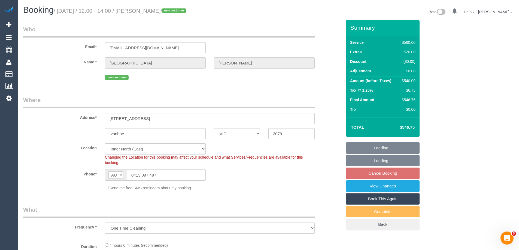
select select "number:24"
select select "number:26"
select select "object:13353"
select select "spot10"
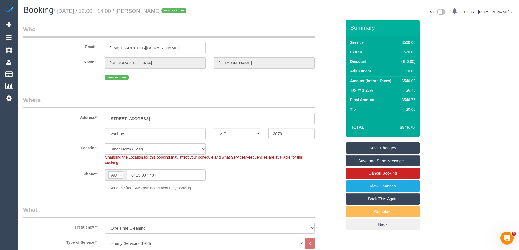
click at [150, 51] on input "indiakayrobinson@hotmail.co.uk" at bounding box center [155, 47] width 101 height 11
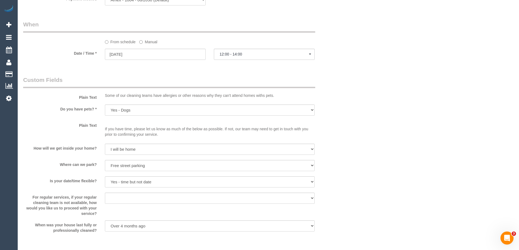
scroll to position [654, 0]
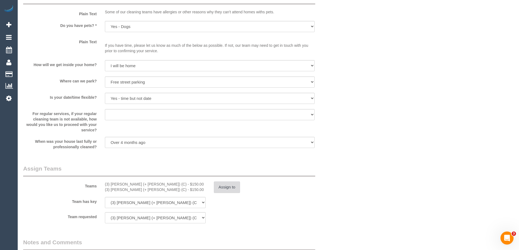
click at [231, 186] on button "Assign to" at bounding box center [227, 187] width 26 height 11
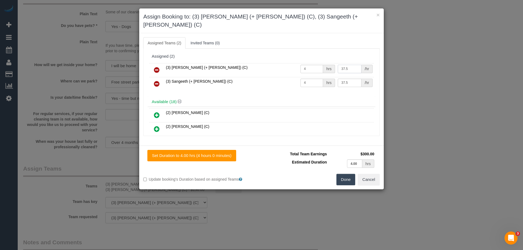
click at [353, 65] on input "37.5" at bounding box center [349, 69] width 23 height 8
type input "36.25"
click at [349, 79] on input "37.5" at bounding box center [349, 83] width 23 height 8
type input "36.25"
click at [343, 175] on button "Done" at bounding box center [345, 179] width 19 height 11
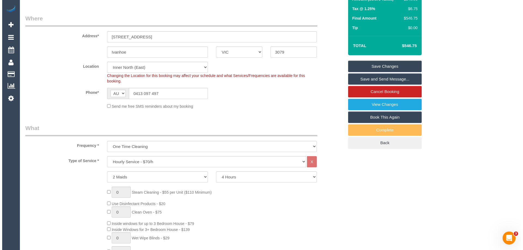
scroll to position [0, 0]
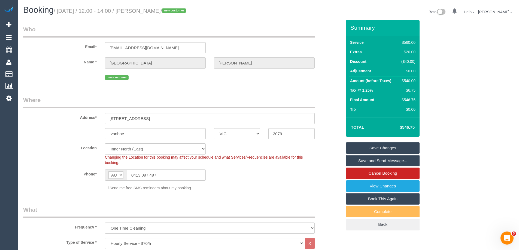
click at [376, 147] on link "Save Changes" at bounding box center [383, 147] width 74 height 11
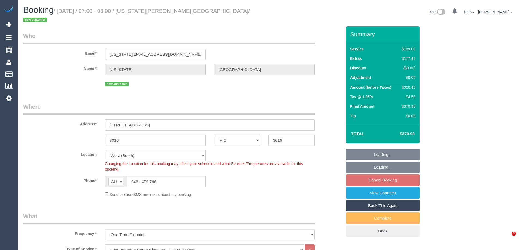
select select "VIC"
select select "object:691"
select select "string:stripe-pm_1Rpjsa2GScqysDRVvuBrmUNZ"
select select "spot1"
select select "number:29"
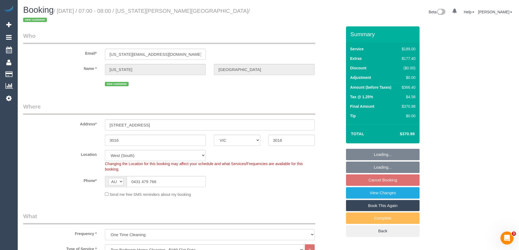
select select "number:17"
select select "number:19"
select select "number:22"
select select "number:26"
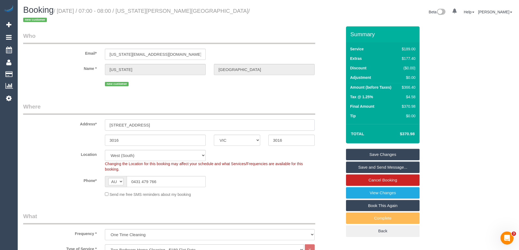
click at [158, 120] on input "[STREET_ADDRESS]" at bounding box center [210, 125] width 210 height 11
click at [412, 85] on div "$366.40" at bounding box center [408, 87] width 16 height 5
drag, startPoint x: 412, startPoint y: 78, endPoint x: 433, endPoint y: 81, distance: 21.5
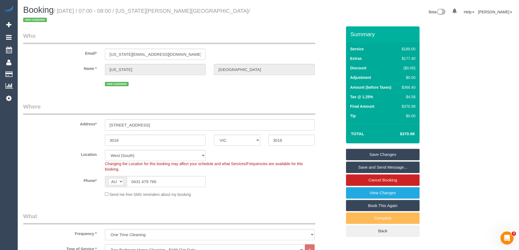
click at [423, 81] on div "Summary Service $189.00 Extras $177.40 Discount ($0.00) Adjustment $0.00 Amount…" at bounding box center [403, 137] width 123 height 222
click at [436, 81] on div "Summary Service $189.00 Extras $177.40 Discount ($0.00) Adjustment $0.00 Amount…" at bounding box center [403, 137] width 123 height 222
click at [411, 85] on div "$366.40" at bounding box center [408, 87] width 16 height 5
copy div "366.40"
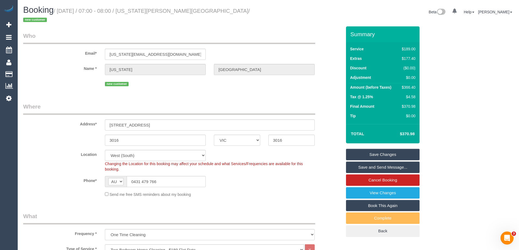
click at [403, 85] on div "$366.40" at bounding box center [408, 87] width 16 height 5
copy div "366.40"
click at [442, 85] on div "Summary Service $189.00 Extras $177.40 Discount ($0.00) Adjustment $0.00 Amount…" at bounding box center [403, 137] width 123 height 222
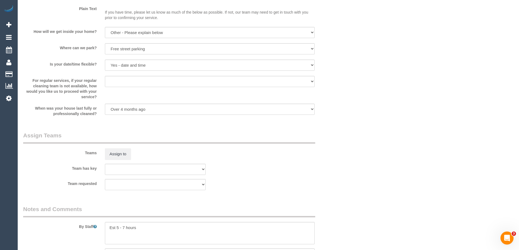
scroll to position [948, 0]
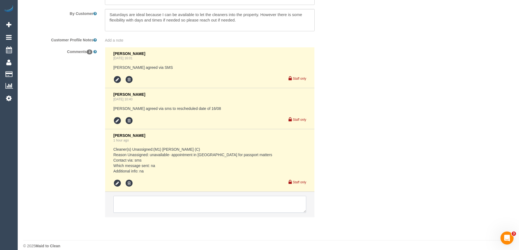
click at [144, 202] on textarea at bounding box center [209, 204] width 193 height 17
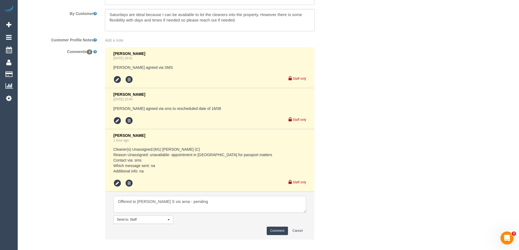
click at [168, 196] on textarea at bounding box center [209, 204] width 193 height 17
type textarea "Offered to Gurpreet S vis sms - pending"
click at [274, 227] on button "Comment" at bounding box center [277, 231] width 21 height 8
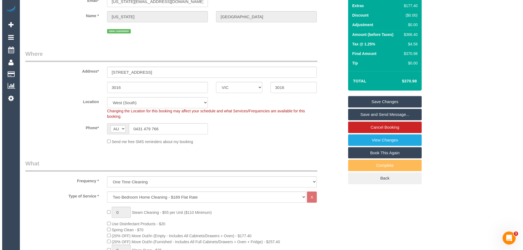
scroll to position [0, 0]
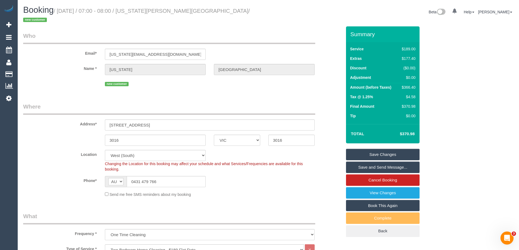
click at [378, 149] on link "Save Changes" at bounding box center [383, 154] width 74 height 11
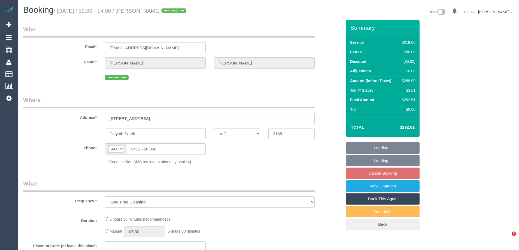
select select "VIC"
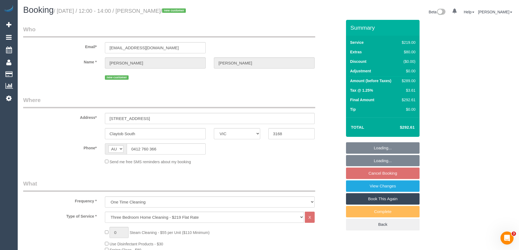
select select "string:stripe-pm_1RvYPj2GScqysDRVM4kfyqFM"
select select "number:29"
select select "number:14"
select select "number:19"
select select "number:36"
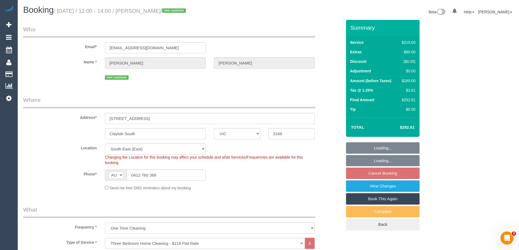
select select "object:1302"
select select "spot1"
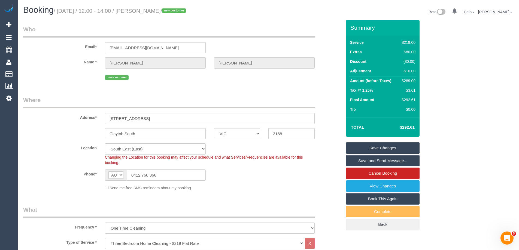
drag, startPoint x: 177, startPoint y: 11, endPoint x: 142, endPoint y: 14, distance: 34.5
click at [142, 14] on h1 "Booking / [DATE] / 12:00 - 14:00 / [PERSON_NAME] / new customer" at bounding box center [143, 9] width 241 height 9
copy small "[PERSON_NAME]"
click at [409, 81] on div "$289.00" at bounding box center [408, 80] width 16 height 5
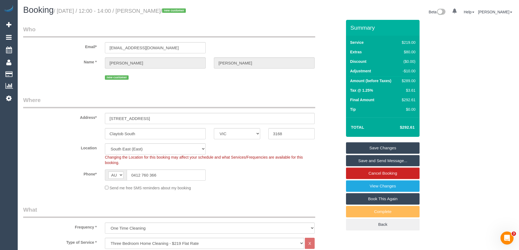
copy div "289.00"
click at [444, 87] on div "Summary Service $219.00 Extras $80.00 Discount ($0.00) Adjustment -$10.00 Amoun…" at bounding box center [403, 131] width 123 height 222
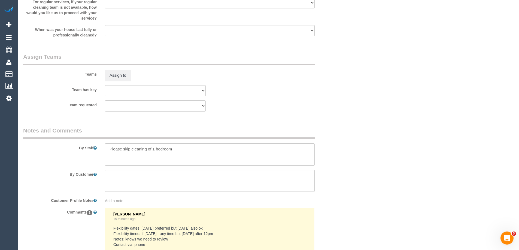
scroll to position [817, 0]
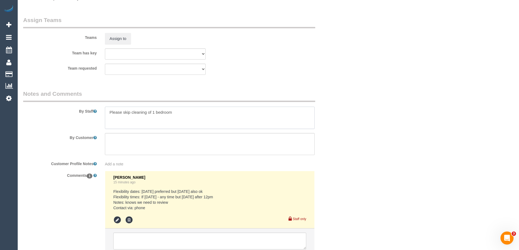
click at [109, 113] on textarea at bounding box center [210, 118] width 210 height 22
type textarea "Estimated time 4.5-5 hours Please skip cleaning of 1 bedroom"
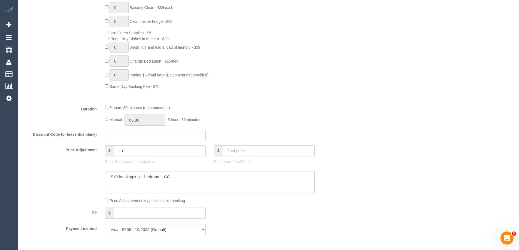
scroll to position [354, 0]
click at [142, 122] on input "05:30" at bounding box center [144, 121] width 41 height 11
type input "02:30"
click at [135, 140] on li "02:30" at bounding box center [139, 138] width 24 height 7
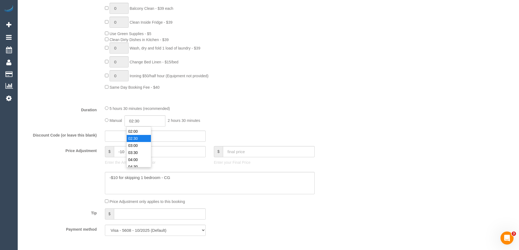
click at [252, 110] on div "5 hours 30 minutes (recommended)" at bounding box center [210, 108] width 210 height 6
select select "spot10"
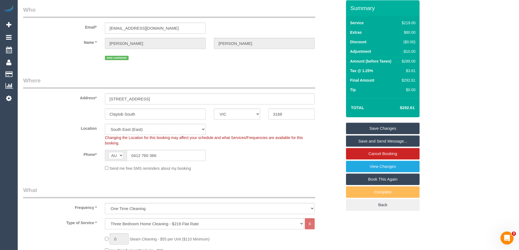
scroll to position [0, 0]
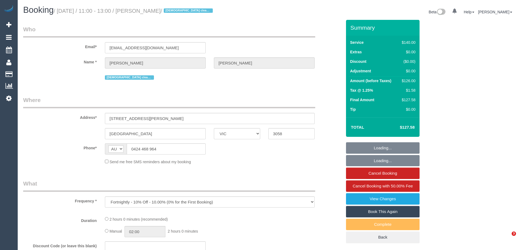
select select "VIC"
select select "string:stripe-pm_1R3q8H2GScqysDRV69tERAwB"
select select "number:30"
select select "number:14"
select select "number:19"
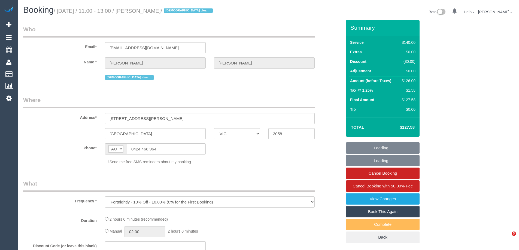
select select "number:24"
select select "number:35"
select select "number:13"
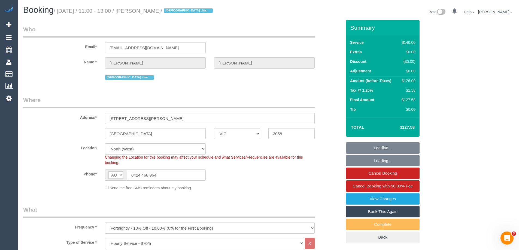
select select "object:1631"
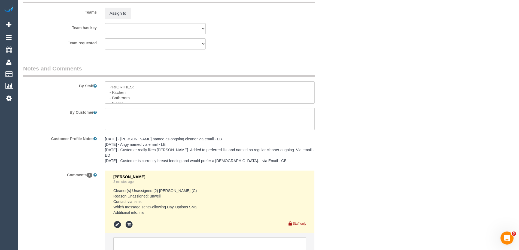
scroll to position [910, 0]
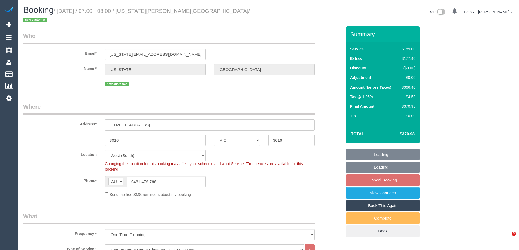
select select "VIC"
select select "spot1"
select select "number:29"
select select "number:17"
select select "number:19"
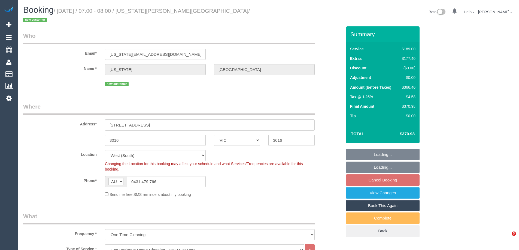
select select "number:22"
select select "number:26"
select select "object:1346"
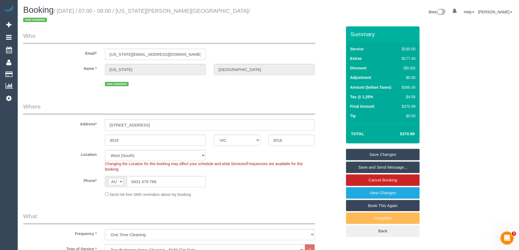
click at [285, 192] on div "Send me free SMS reminders about my booking" at bounding box center [210, 195] width 218 height 6
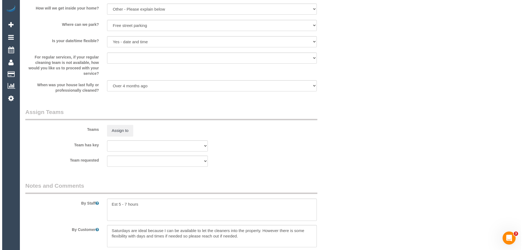
scroll to position [790, 0]
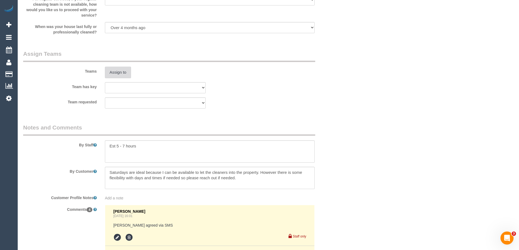
click at [115, 67] on button "Assign to" at bounding box center [118, 72] width 26 height 11
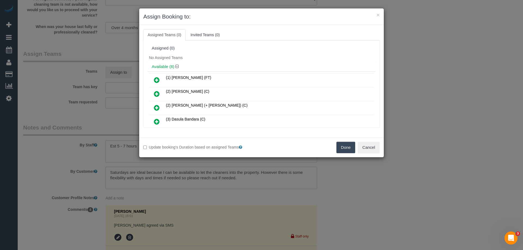
click at [241, 55] on div "No Assigned Teams" at bounding box center [262, 58] width 228 height 8
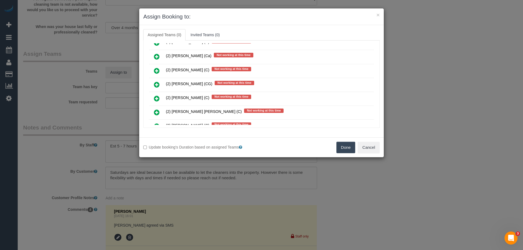
scroll to position [1148, 0]
click at [156, 88] on icon at bounding box center [157, 84] width 6 height 7
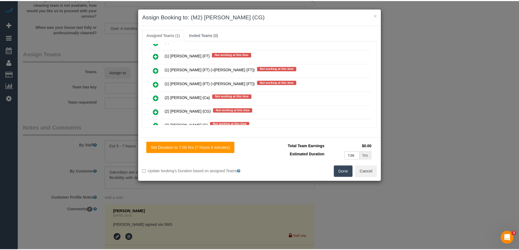
scroll to position [0, 0]
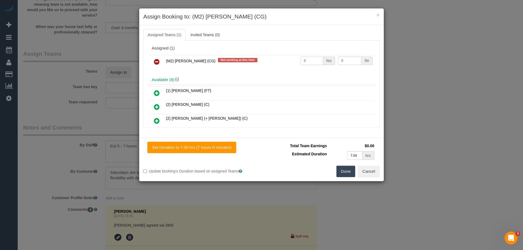
click at [315, 60] on input "0" at bounding box center [311, 61] width 23 height 8
type input "1"
click at [341, 62] on input "0" at bounding box center [349, 61] width 23 height 8
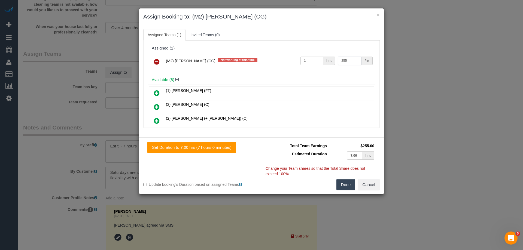
type input "255"
click at [343, 185] on button "Done" at bounding box center [345, 184] width 19 height 11
click at [343, 185] on div "× Assign Booking to: (M2) [PERSON_NAME] (CG) Assigned Teams (1) Invited Teams (…" at bounding box center [261, 125] width 523 height 250
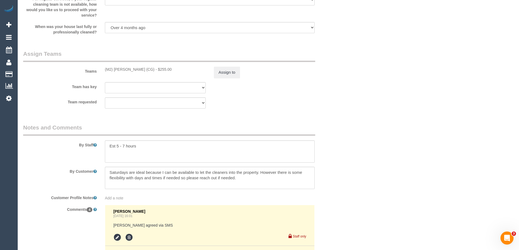
scroll to position [981, 0]
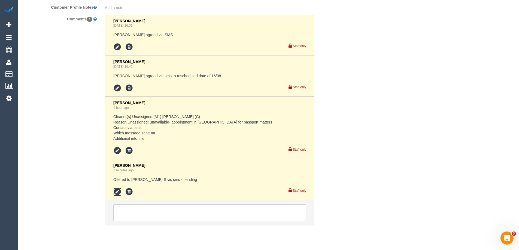
click at [119, 188] on icon at bounding box center [117, 192] width 8 height 8
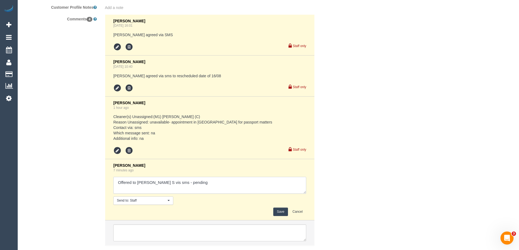
click at [213, 177] on textarea at bounding box center [209, 185] width 193 height 17
type textarea "Offered to [PERSON_NAME] S vis sms - pending - agreed via sms"
click at [280, 208] on button "Save" at bounding box center [280, 212] width 14 height 8
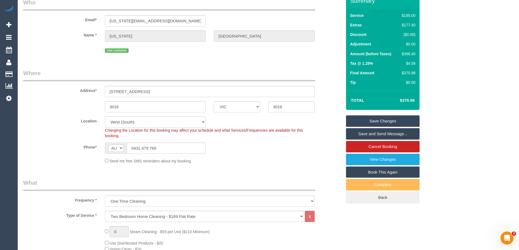
scroll to position [27, 0]
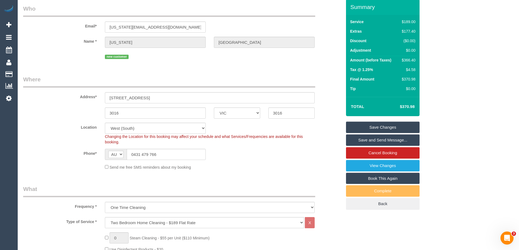
click at [385, 122] on link "Save Changes" at bounding box center [383, 127] width 74 height 11
